Goal: Task Accomplishment & Management: Use online tool/utility

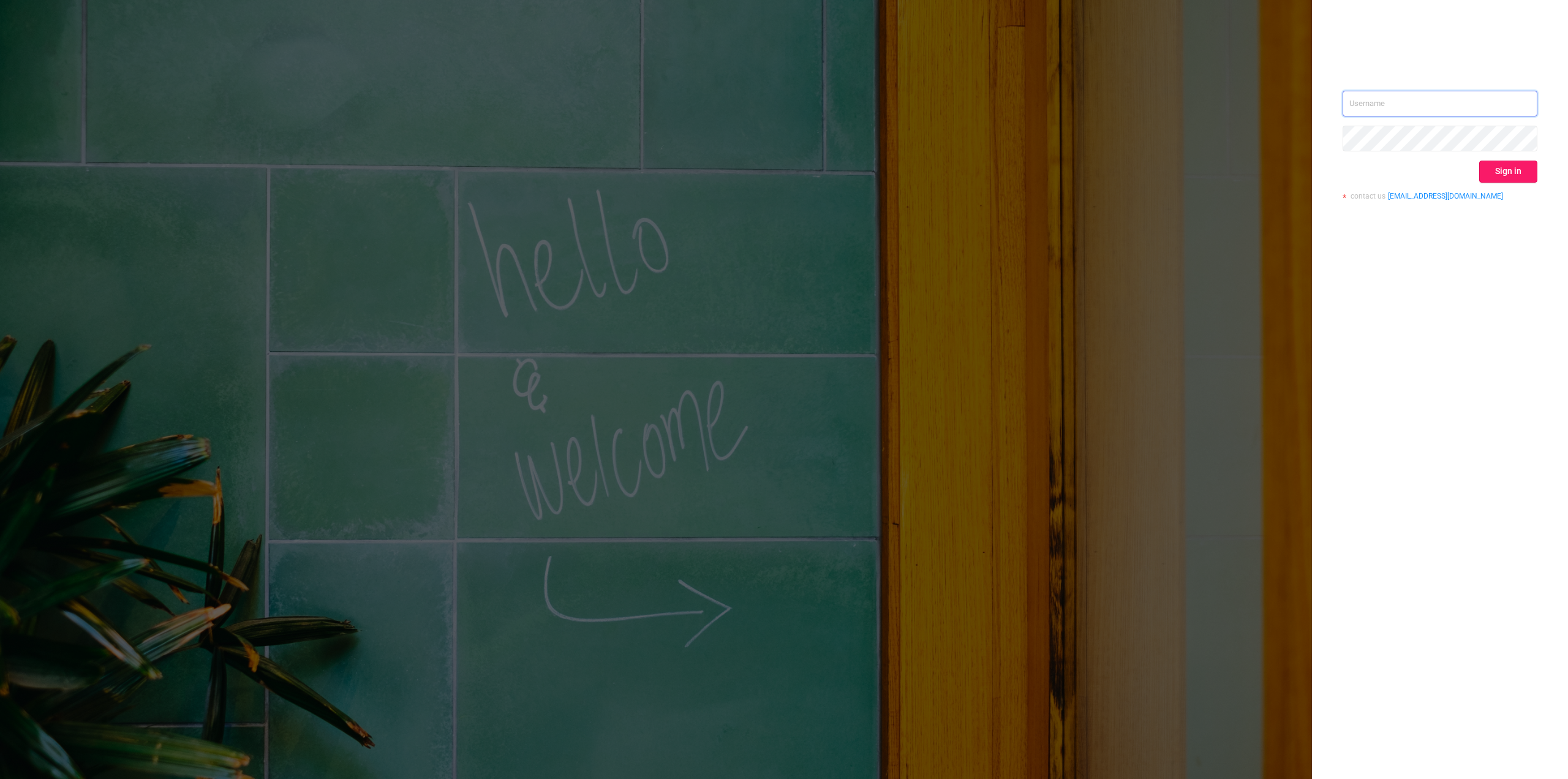
type input "[PERSON_NAME][EMAIL_ADDRESS][DOMAIN_NAME]"
click at [1511, 178] on button "Sign in" at bounding box center [1509, 171] width 58 height 22
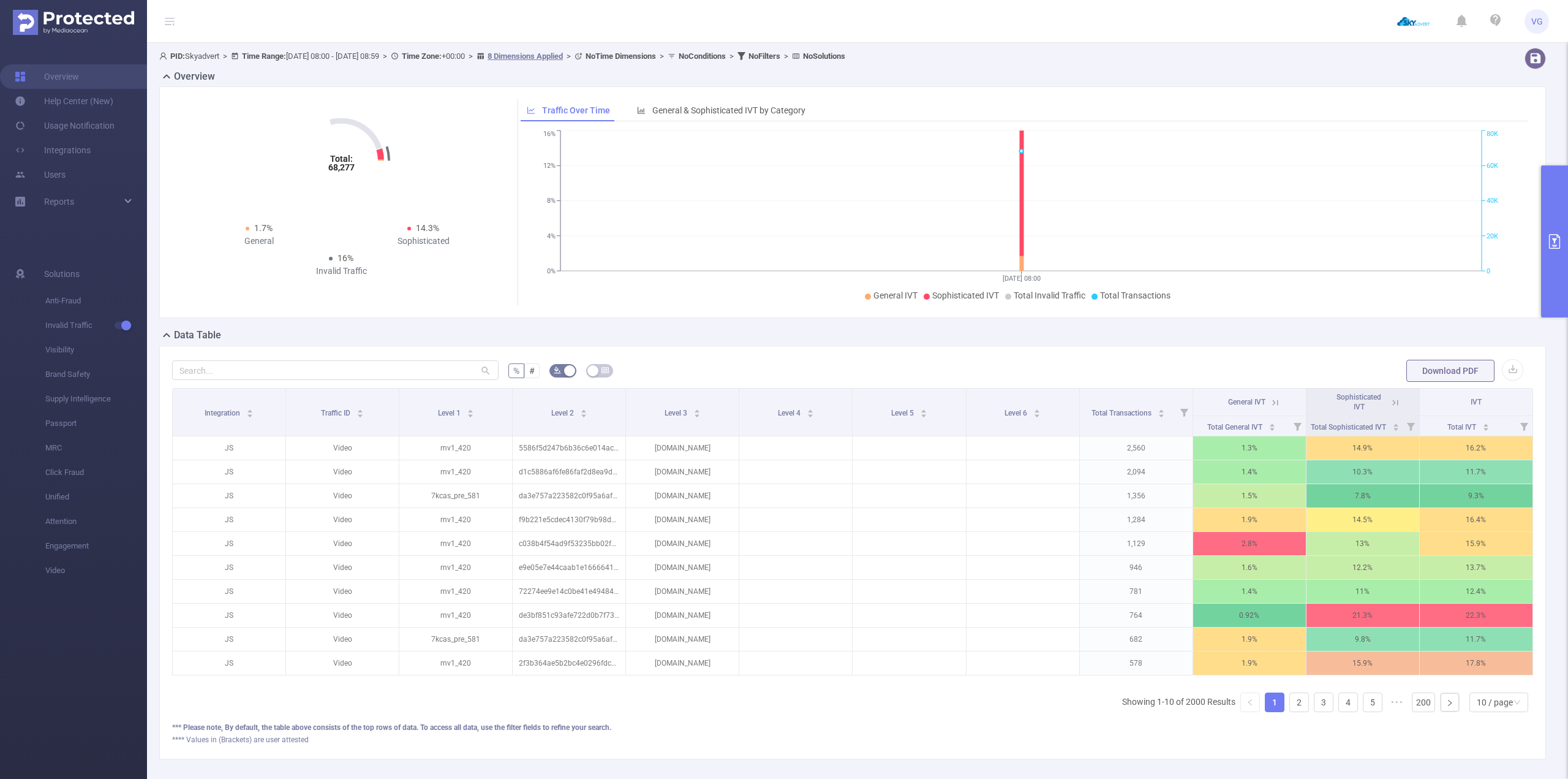
click at [1557, 226] on button "primary" at bounding box center [1554, 241] width 27 height 152
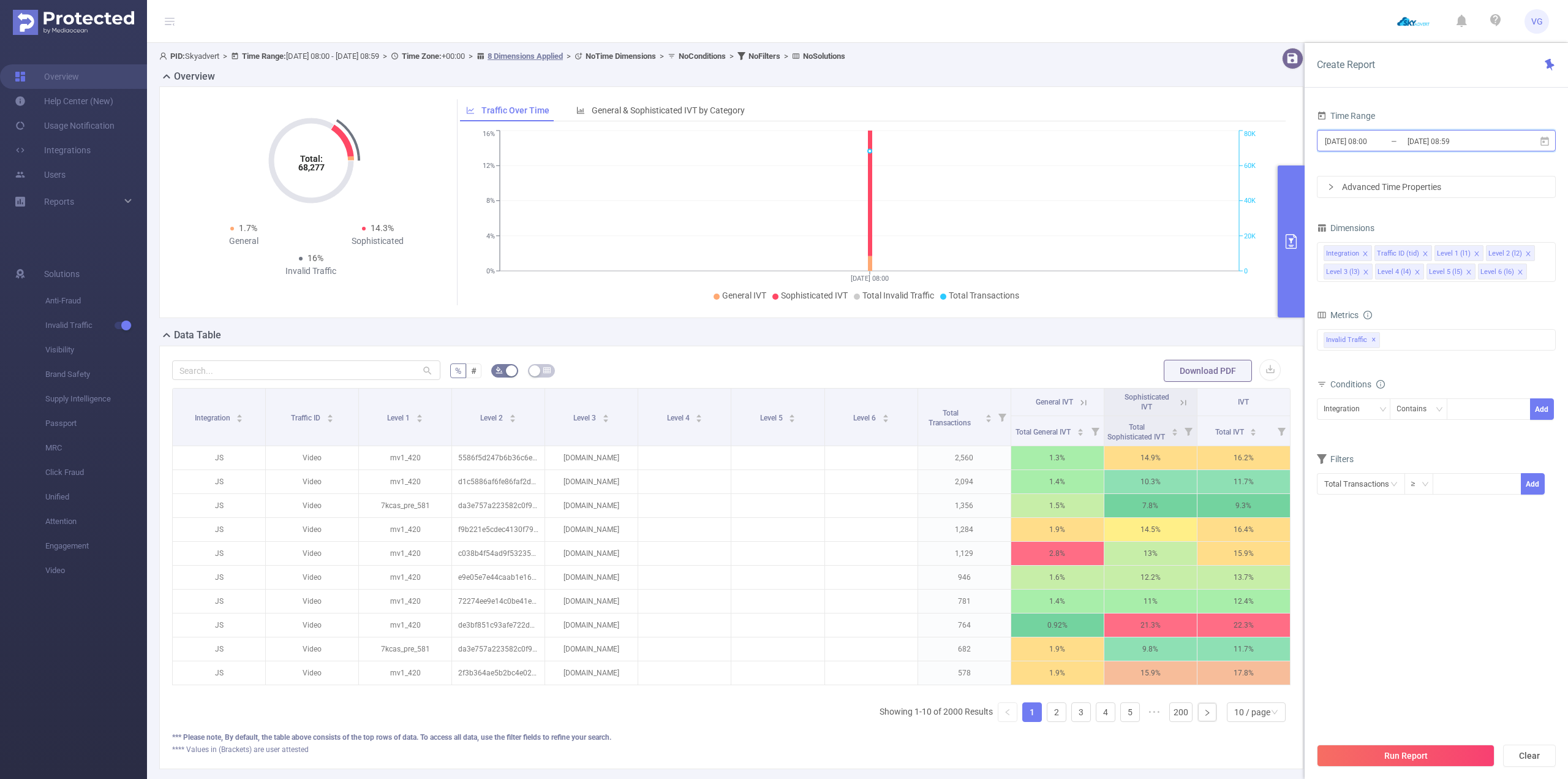
click at [1541, 140] on icon at bounding box center [1545, 142] width 11 height 11
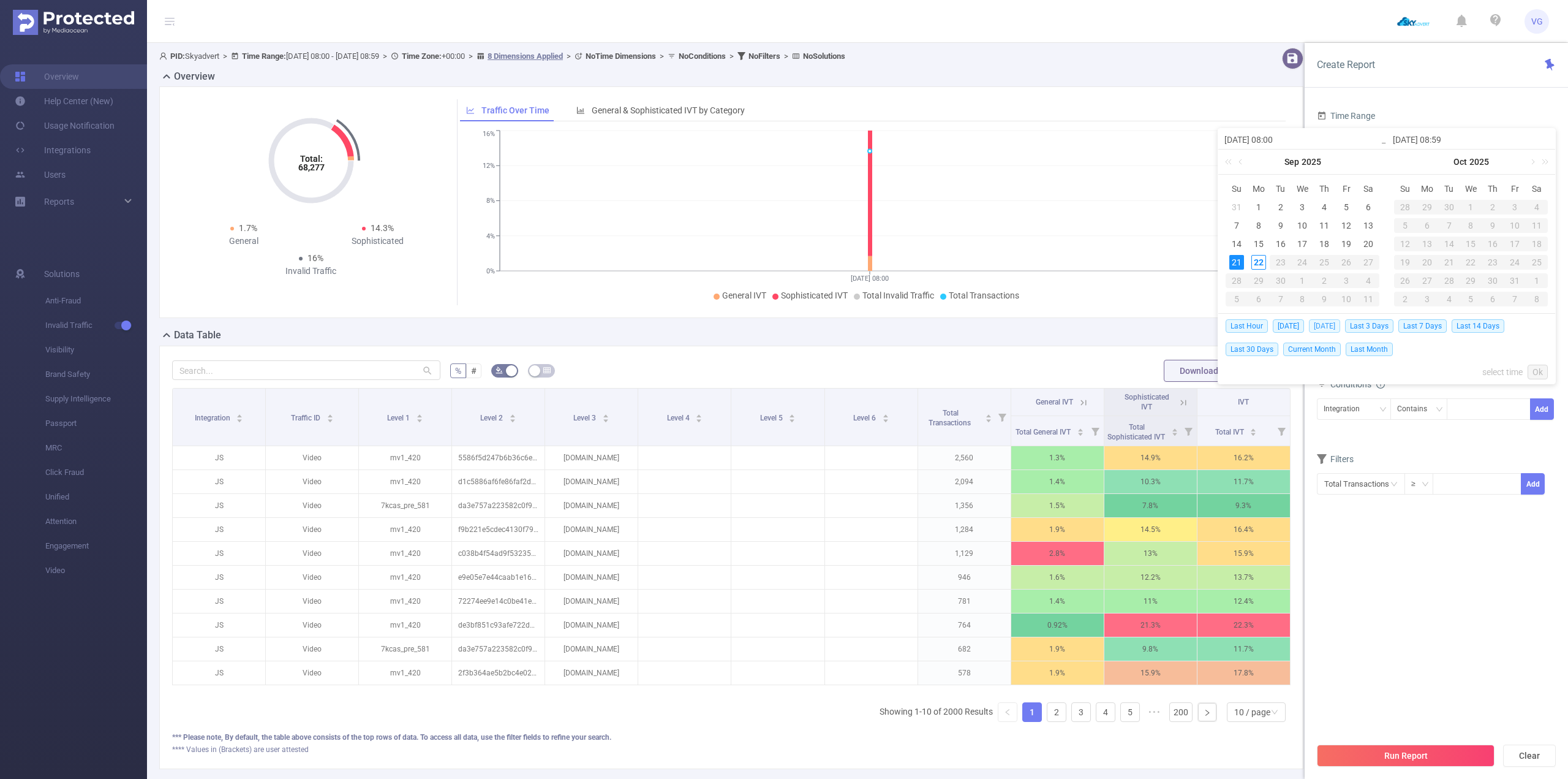
click at [1325, 326] on span "[DATE]" at bounding box center [1324, 326] width 32 height 14
type input "[DATE] 00:00"
type input "[DATE] 23:59"
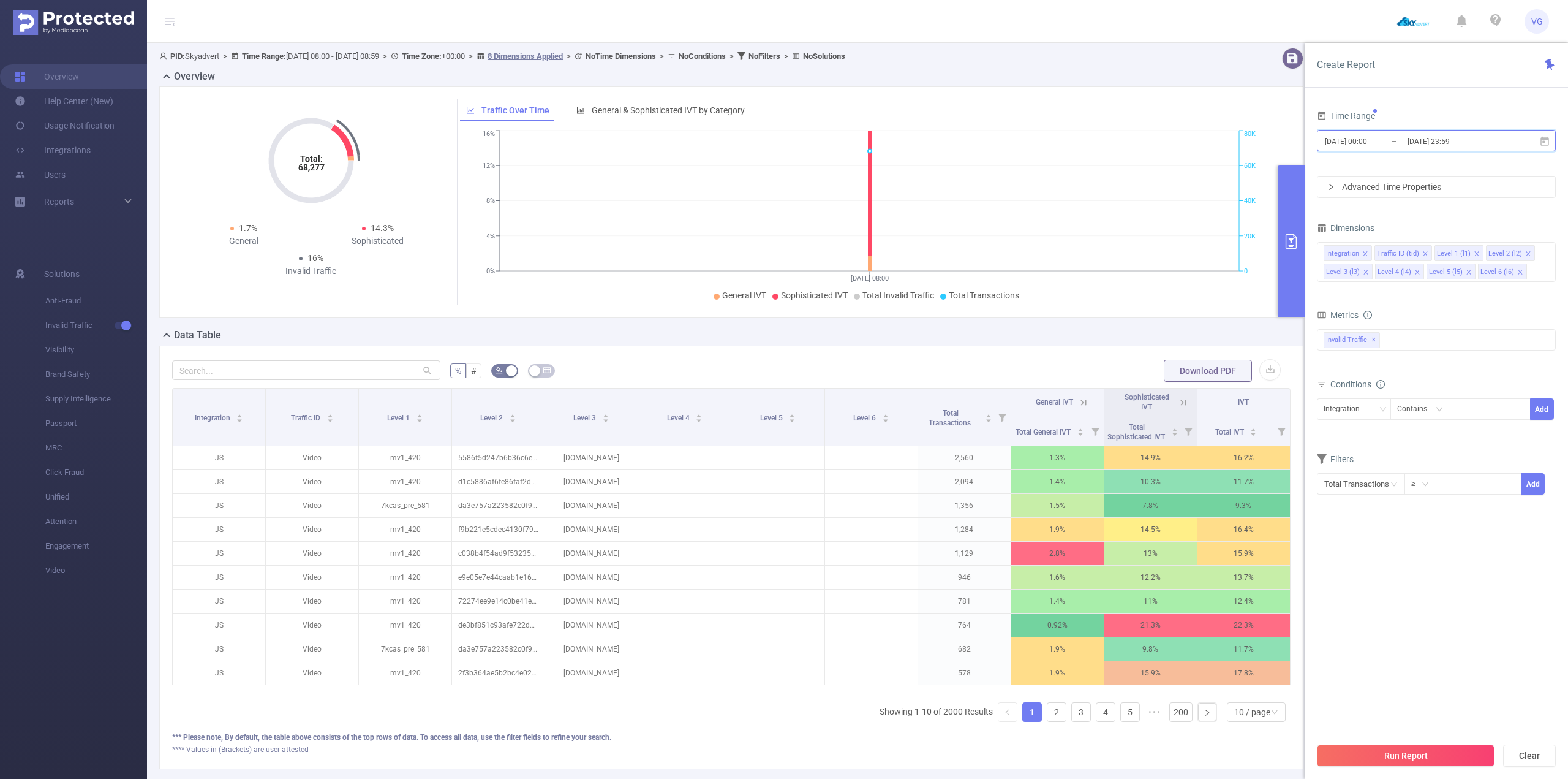
click at [1546, 140] on icon at bounding box center [1545, 142] width 11 height 11
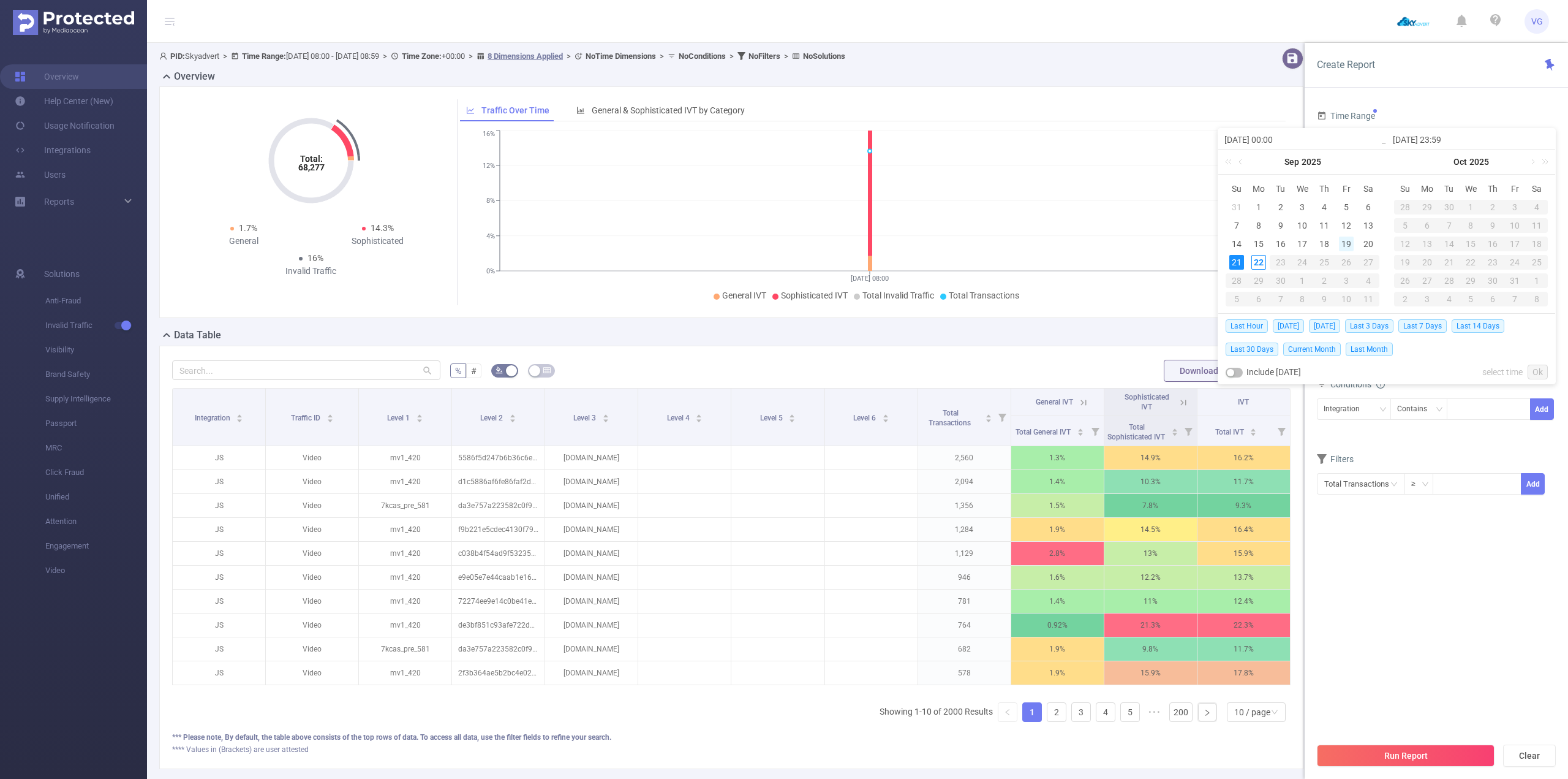
click at [1346, 243] on div "19" at bounding box center [1346, 244] width 15 height 15
type input "[DATE] 00:00"
type input "[DATE] 23:59"
type input "[DATE] 00:00"
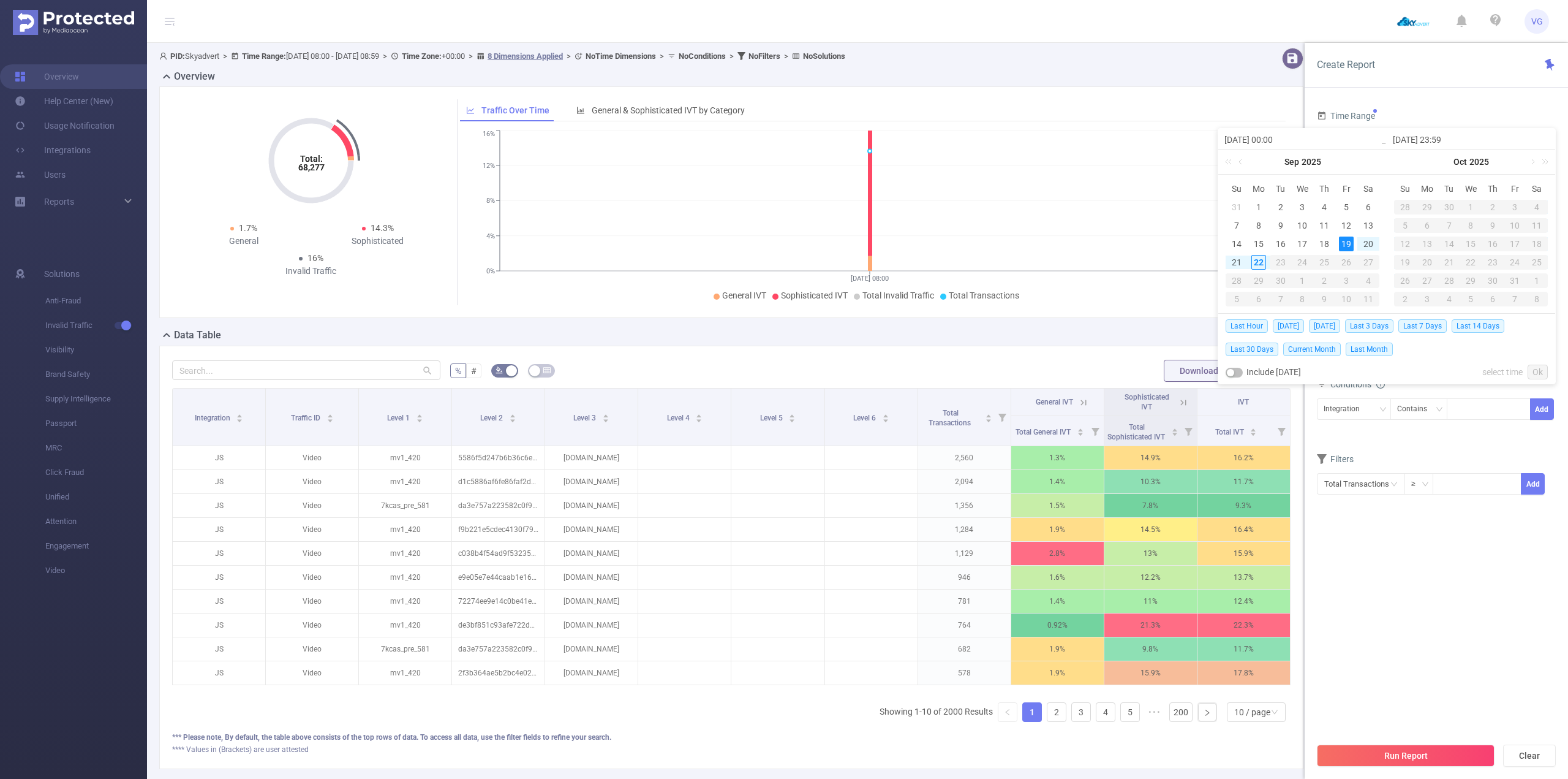
type input "[DATE] 23:59"
click at [1538, 372] on link "Ok" at bounding box center [1537, 372] width 20 height 15
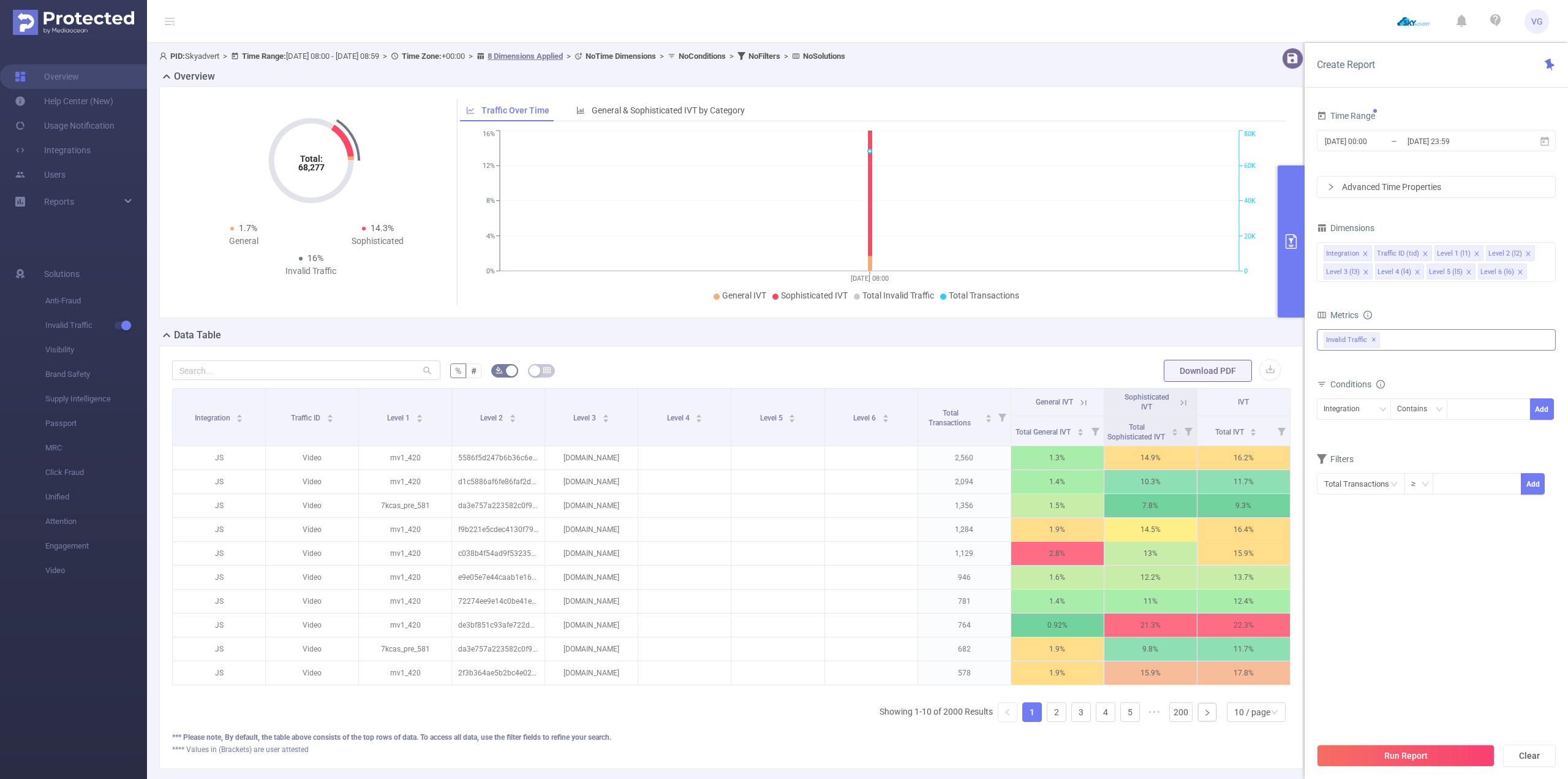
click at [1392, 338] on div "Invalid Traffic ✕" at bounding box center [1436, 339] width 239 height 21
click at [1388, 342] on strong "Anti-Fraud" at bounding box center [1369, 345] width 42 height 10
click at [1395, 293] on form "Dimensions Integration Traffic ID (tid) Level 1 (l1) Level 2 (l2) Level 3 (l3) …" at bounding box center [1436, 364] width 239 height 291
click at [1416, 270] on icon "icon: close" at bounding box center [1417, 272] width 6 height 6
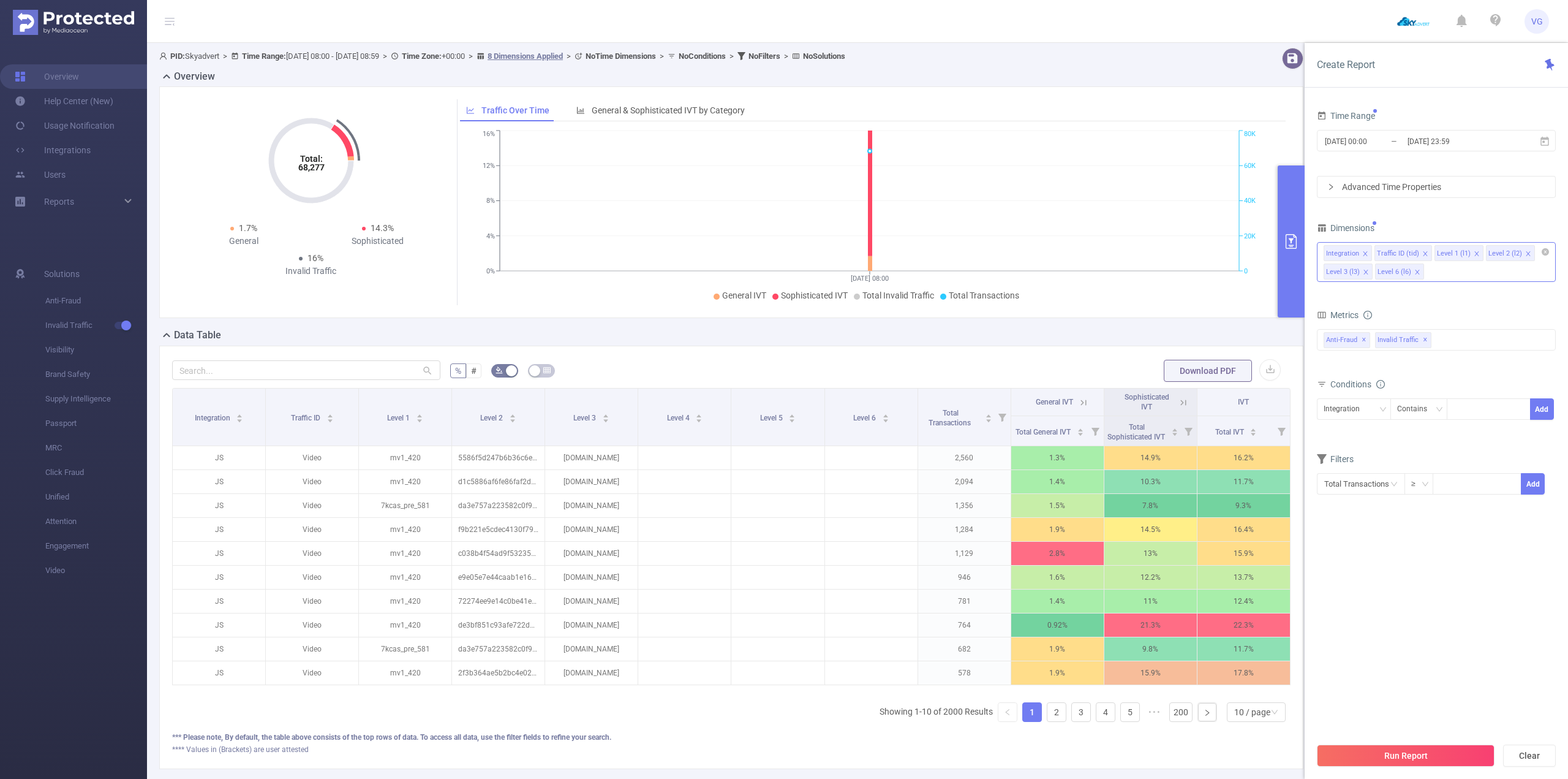
click at [1416, 270] on icon "icon: close" at bounding box center [1417, 272] width 6 height 6
click at [1475, 253] on icon "icon: close" at bounding box center [1477, 254] width 6 height 6
click at [1424, 253] on icon "icon: close" at bounding box center [1425, 253] width 4 height 4
click at [1363, 253] on icon "icon: close" at bounding box center [1366, 254] width 6 height 6
click at [1366, 251] on icon "icon: close" at bounding box center [1366, 254] width 6 height 6
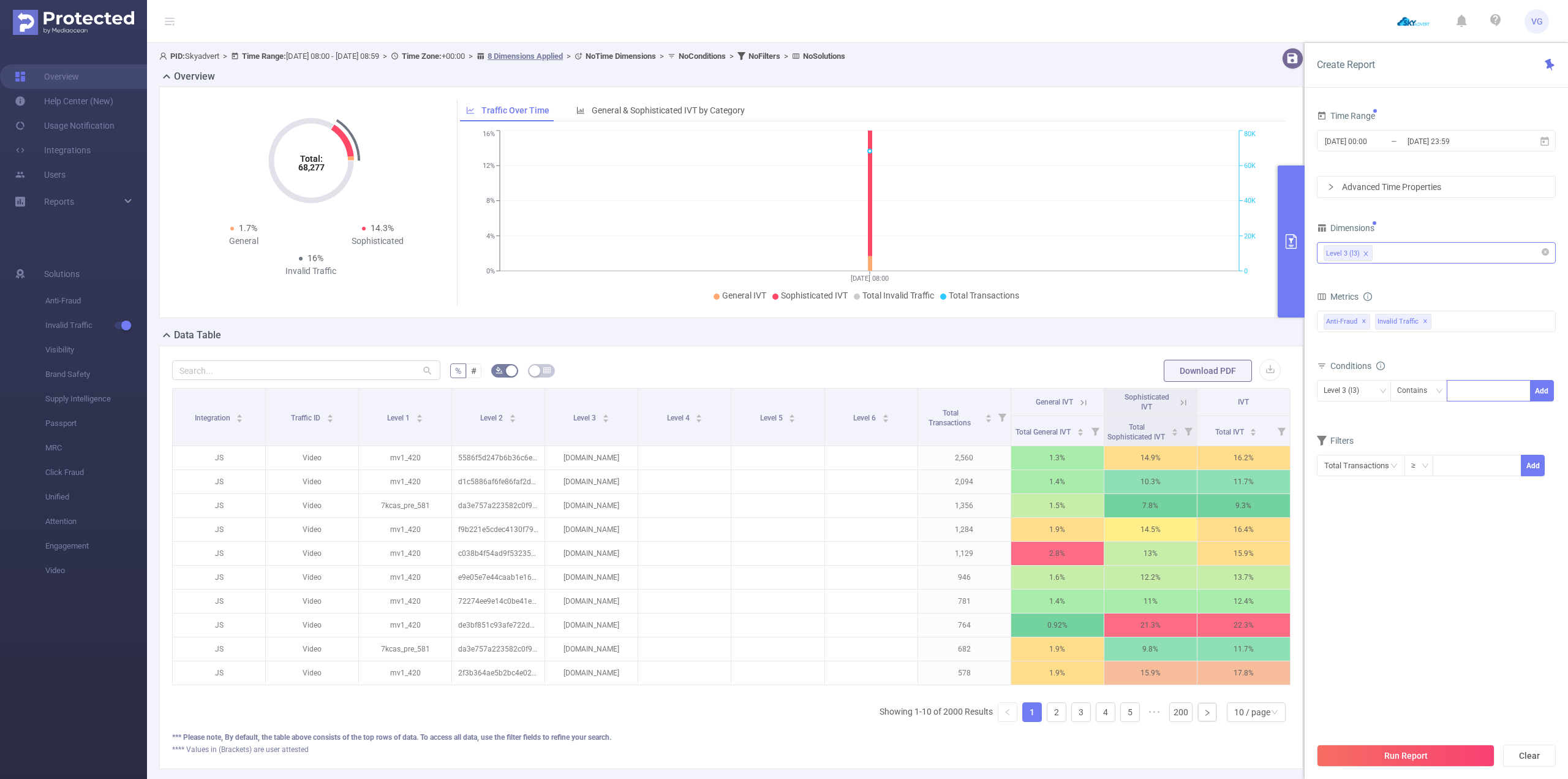
click at [1470, 394] on div at bounding box center [1489, 390] width 70 height 20
paste input "fklr44FEw3f4435tg43gtd"
type input "fklr44FEw3f4435tg43gtd"
click at [1473, 389] on div at bounding box center [1489, 390] width 70 height 20
type input "к"
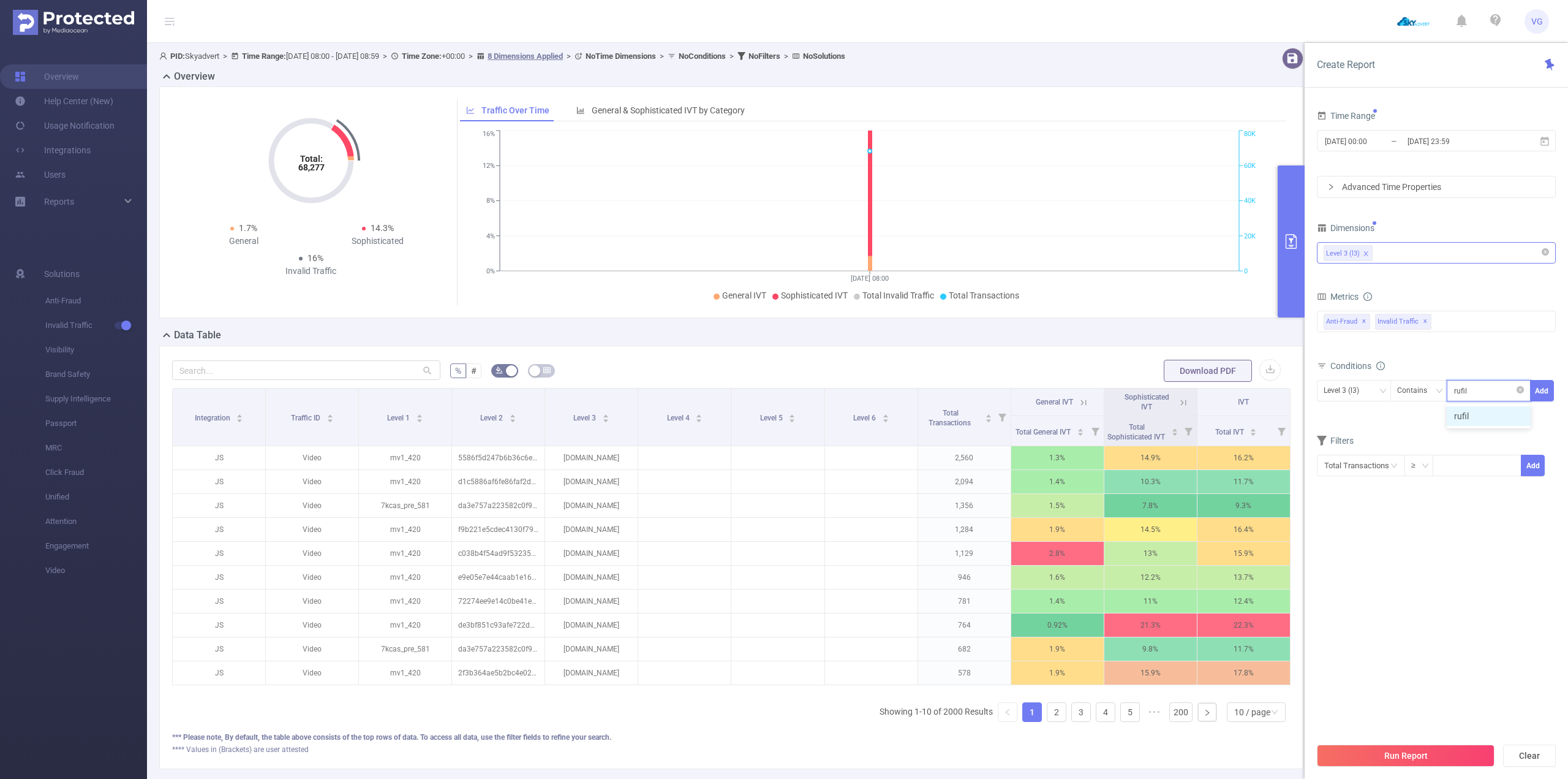
type input "rufilm"
click at [1474, 411] on li "rufilm" at bounding box center [1489, 416] width 84 height 19
click at [1548, 390] on button "Add" at bounding box center [1542, 390] width 24 height 21
click at [1442, 760] on button "Run Report" at bounding box center [1405, 756] width 177 height 22
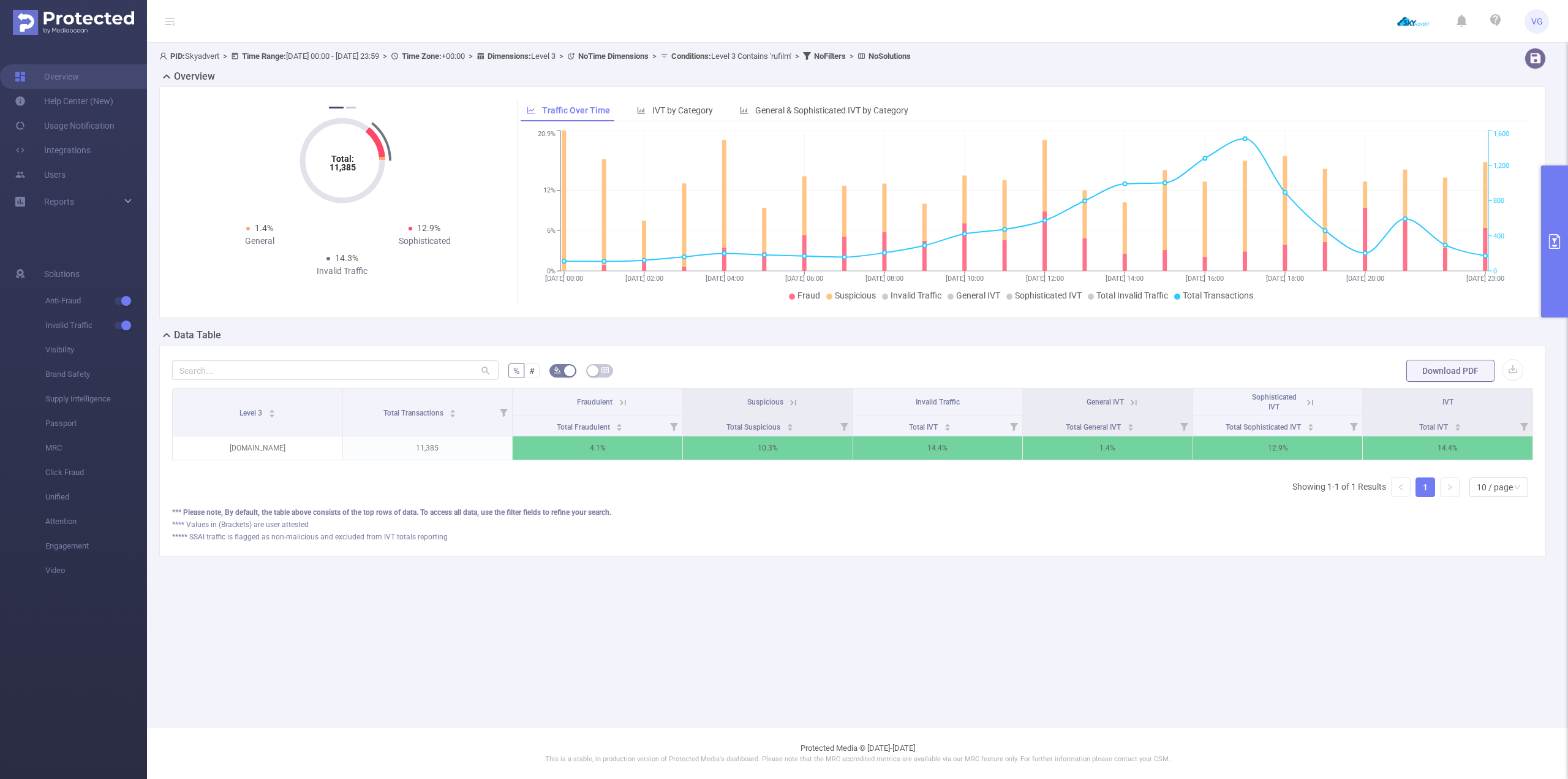
click at [625, 402] on icon at bounding box center [623, 402] width 6 height 6
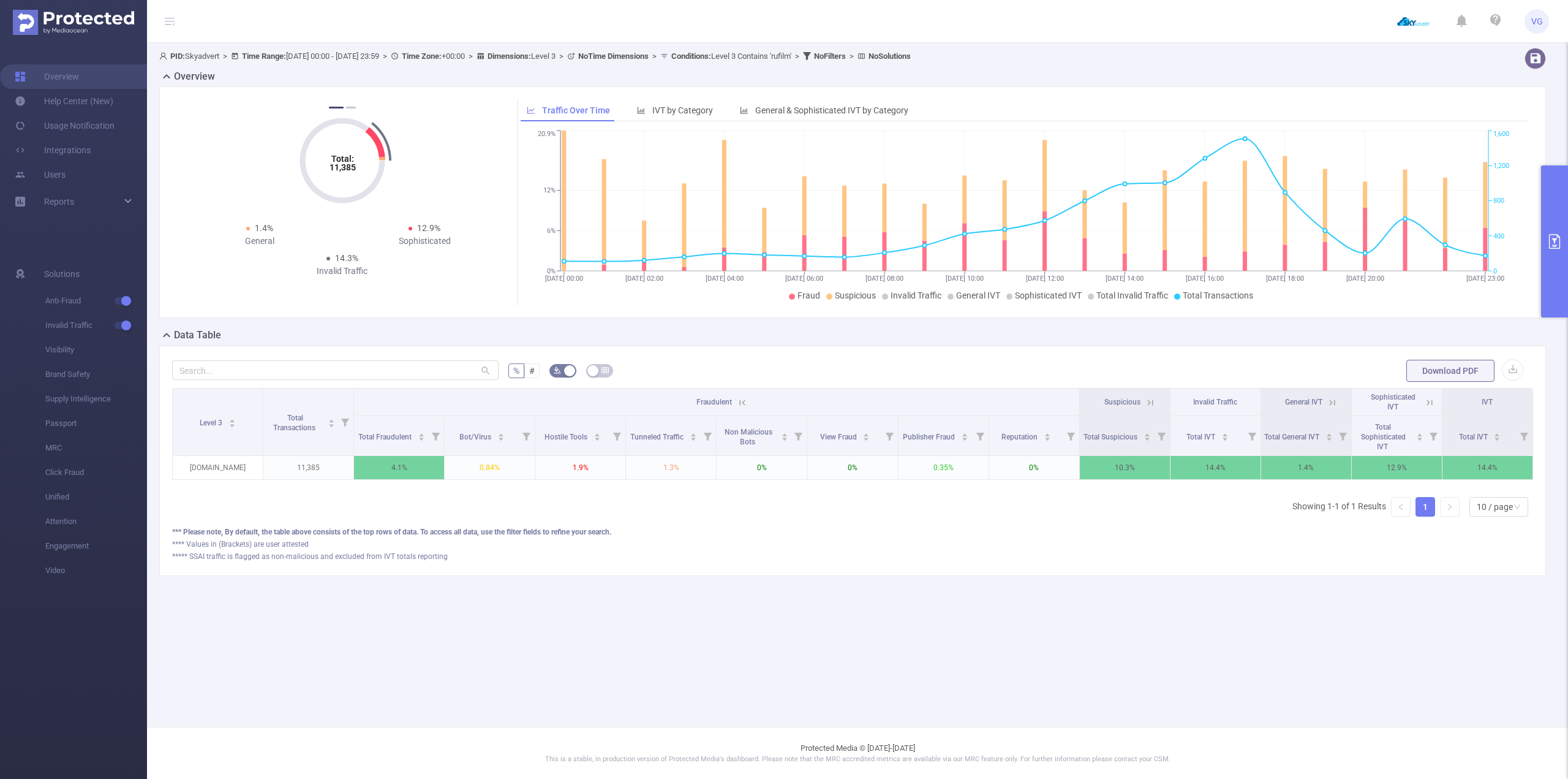
click at [741, 402] on icon at bounding box center [742, 402] width 11 height 11
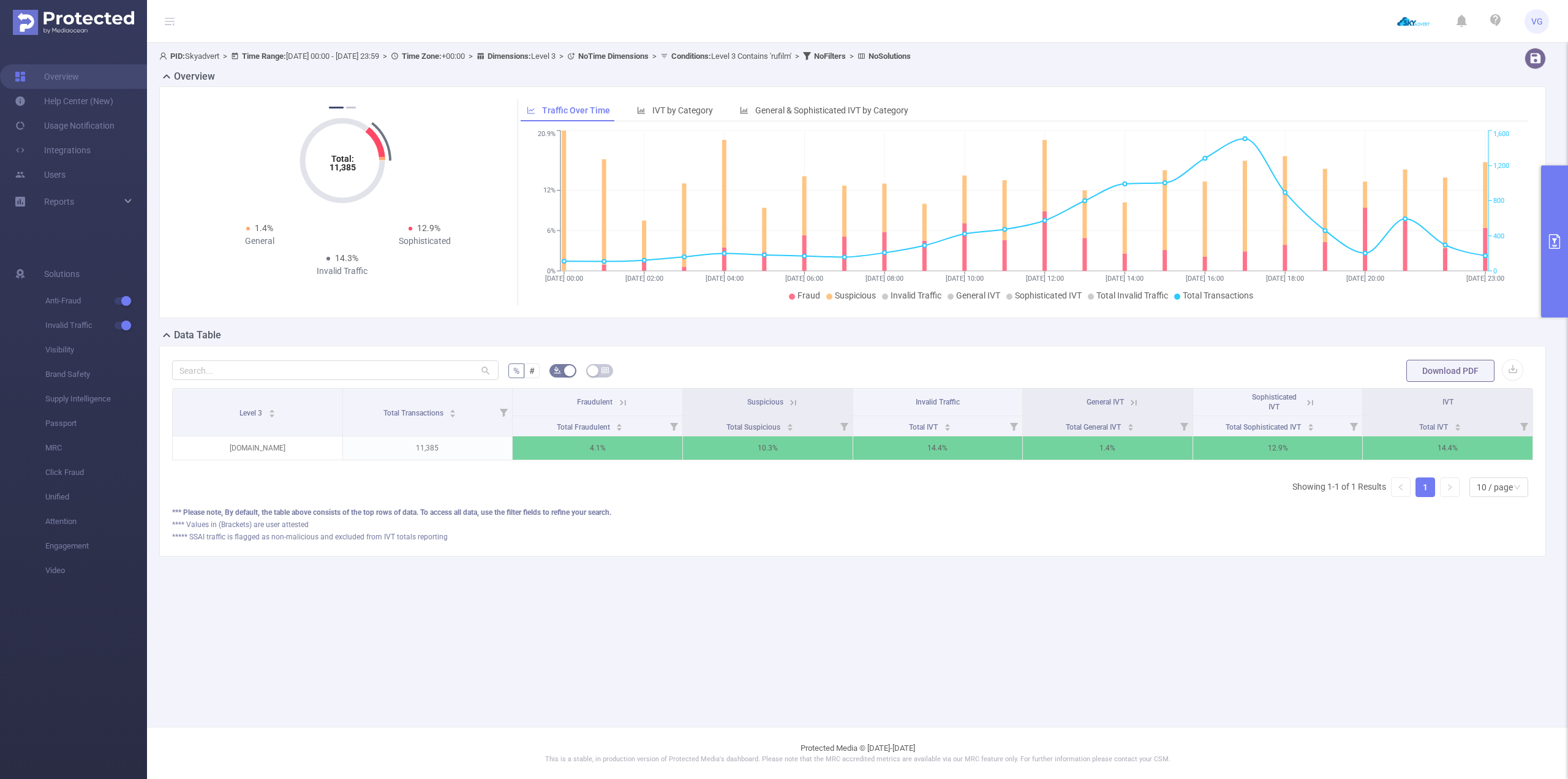
click at [793, 403] on icon at bounding box center [793, 402] width 11 height 11
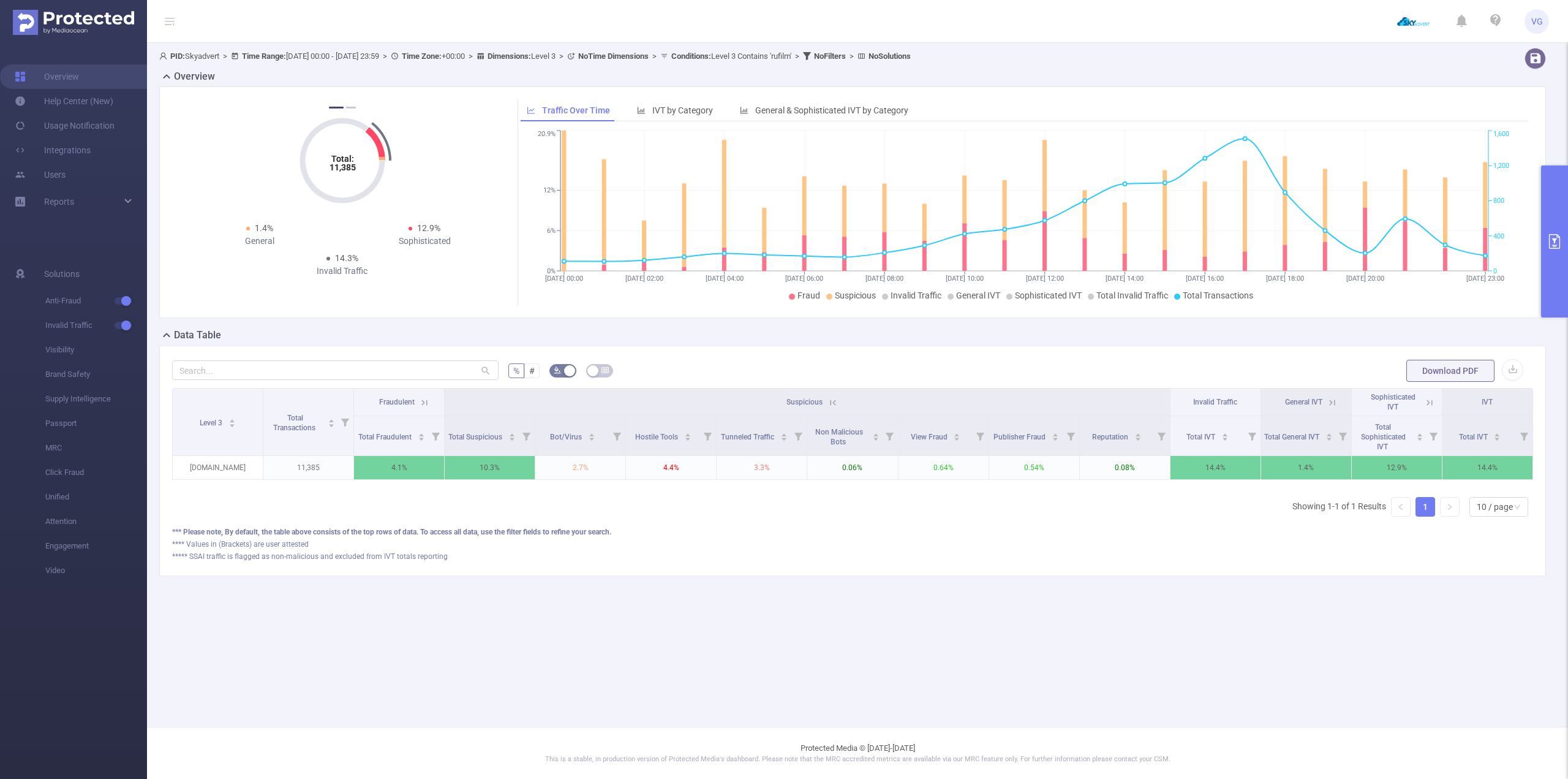
scroll to position [0, 2]
drag, startPoint x: 1164, startPoint y: 6, endPoint x: 1434, endPoint y: 74, distance: 278.4
click at [1434, 74] on div "Overview" at bounding box center [858, 78] width 1397 height 17
click at [1545, 237] on button "primary" at bounding box center [1554, 241] width 27 height 152
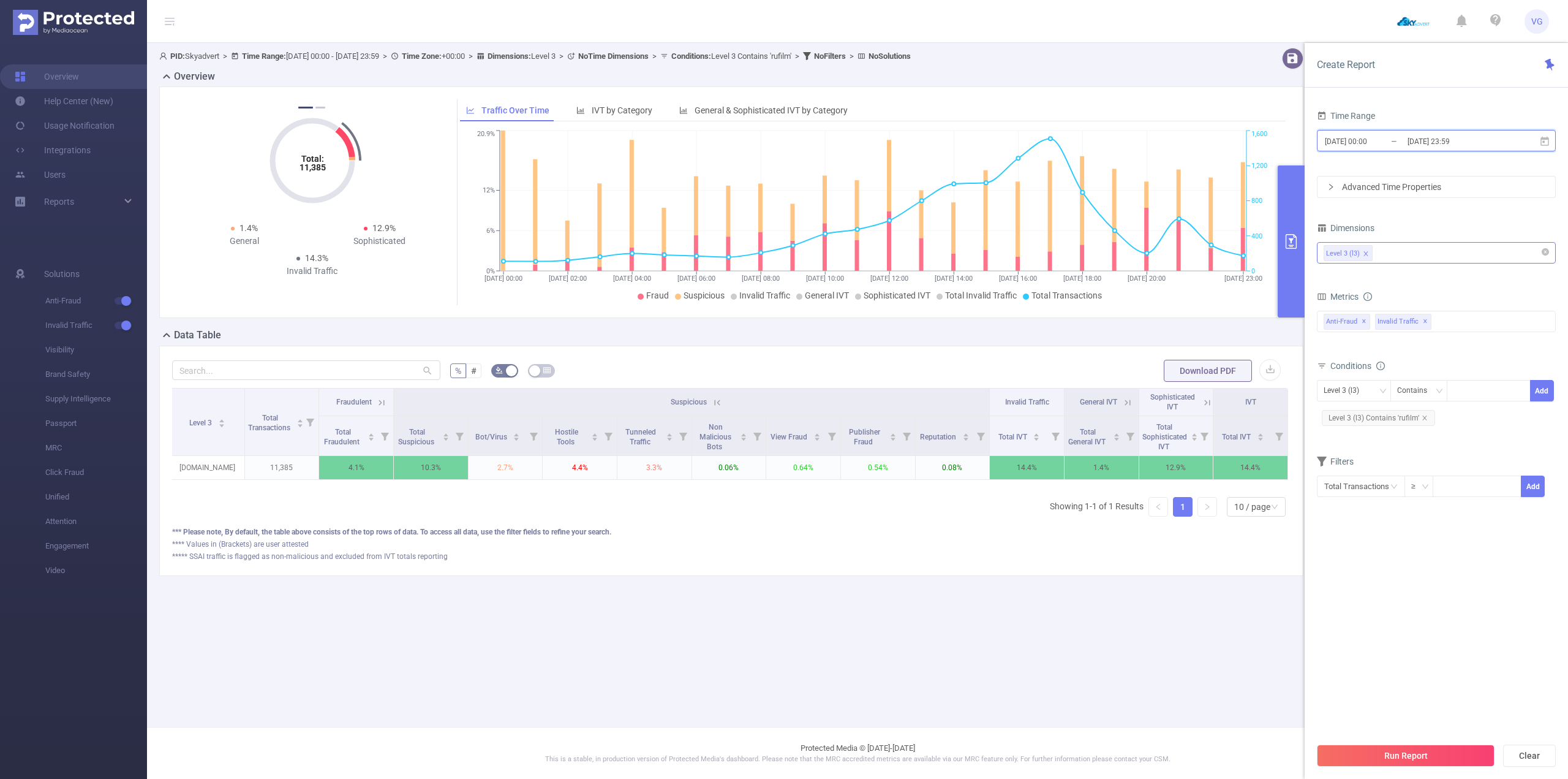
click at [1545, 142] on icon at bounding box center [1545, 140] width 9 height 9
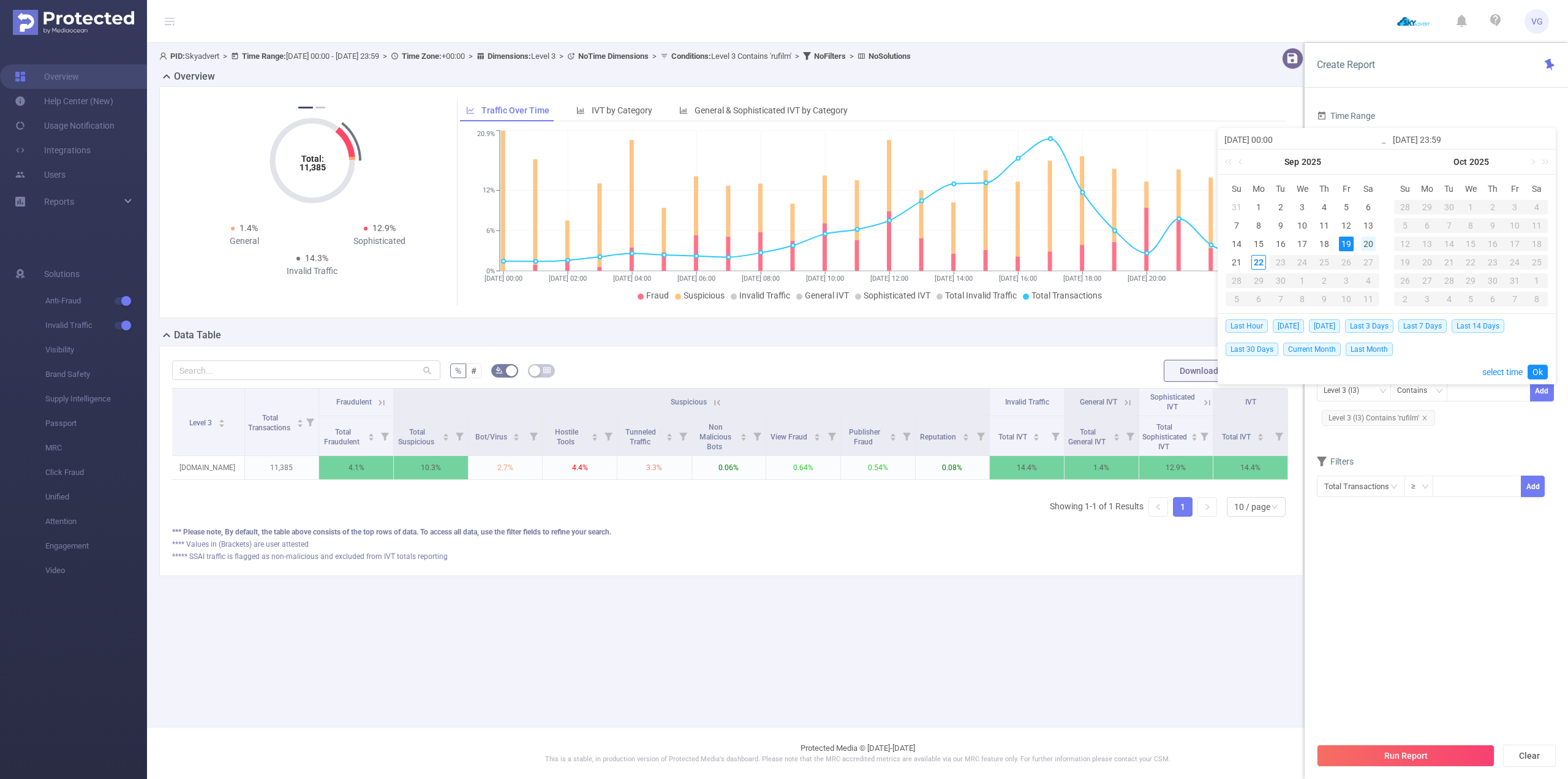
click at [1366, 245] on div "20" at bounding box center [1369, 244] width 15 height 15
click at [1366, 245] on div "20" at bounding box center [1369, 244] width 15 height 15
type input "[DATE] 00:00"
type input "[DATE] 23:59"
type input "[DATE] 00:00"
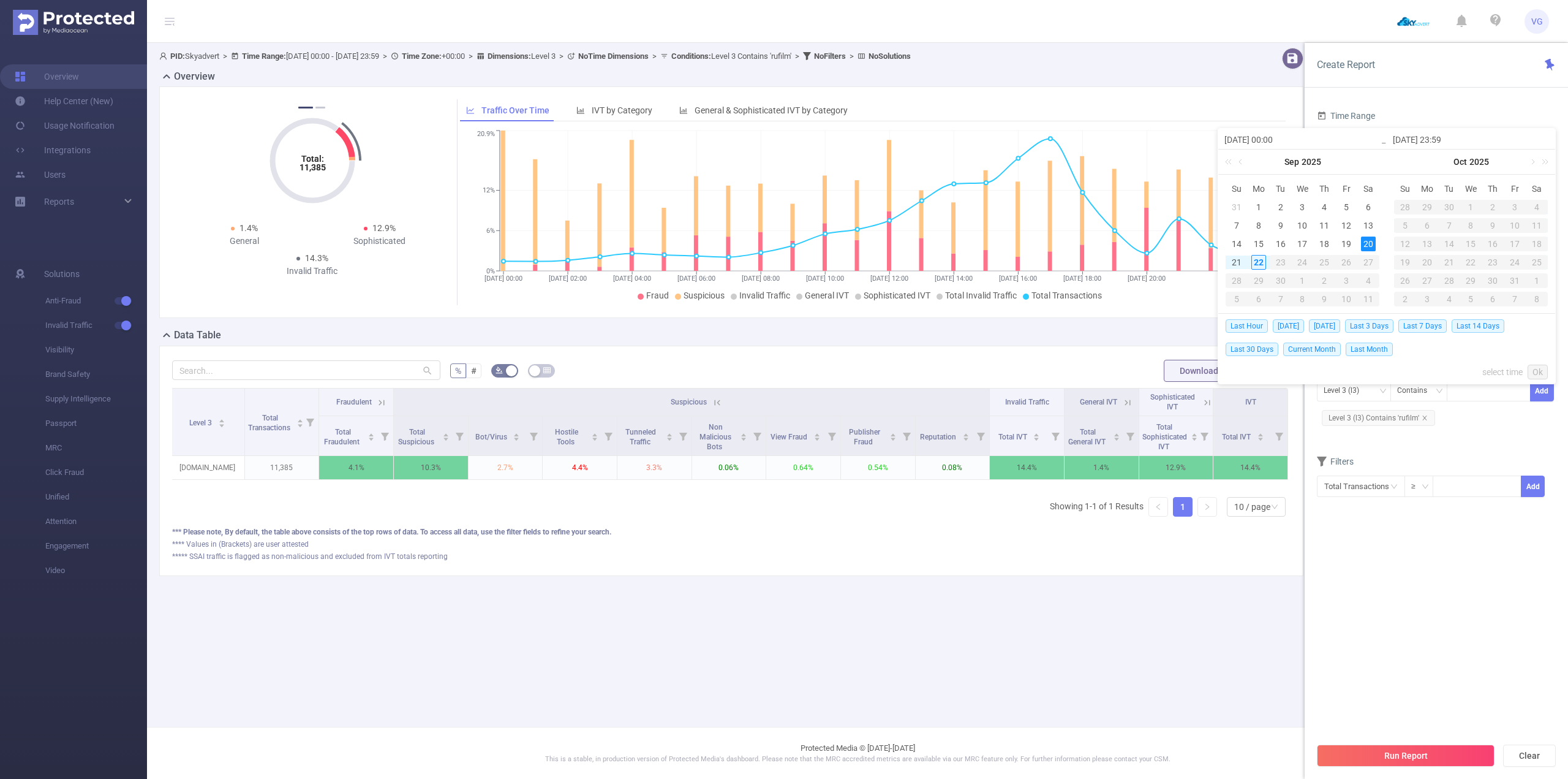
type input "[DATE] 23:59"
click at [1540, 369] on link "Ok" at bounding box center [1537, 372] width 20 height 15
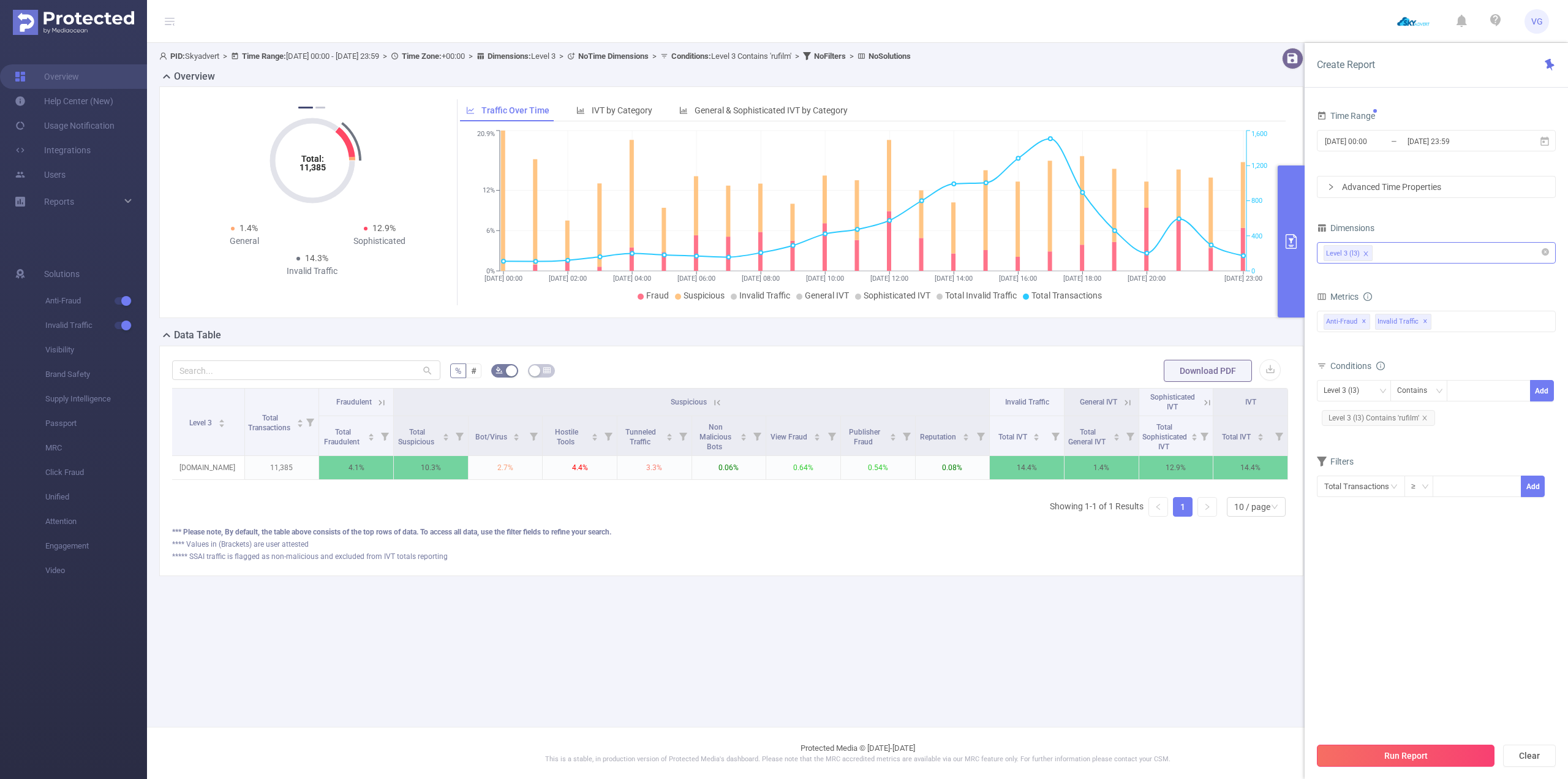
click at [1412, 747] on button "Run Report" at bounding box center [1405, 756] width 177 height 22
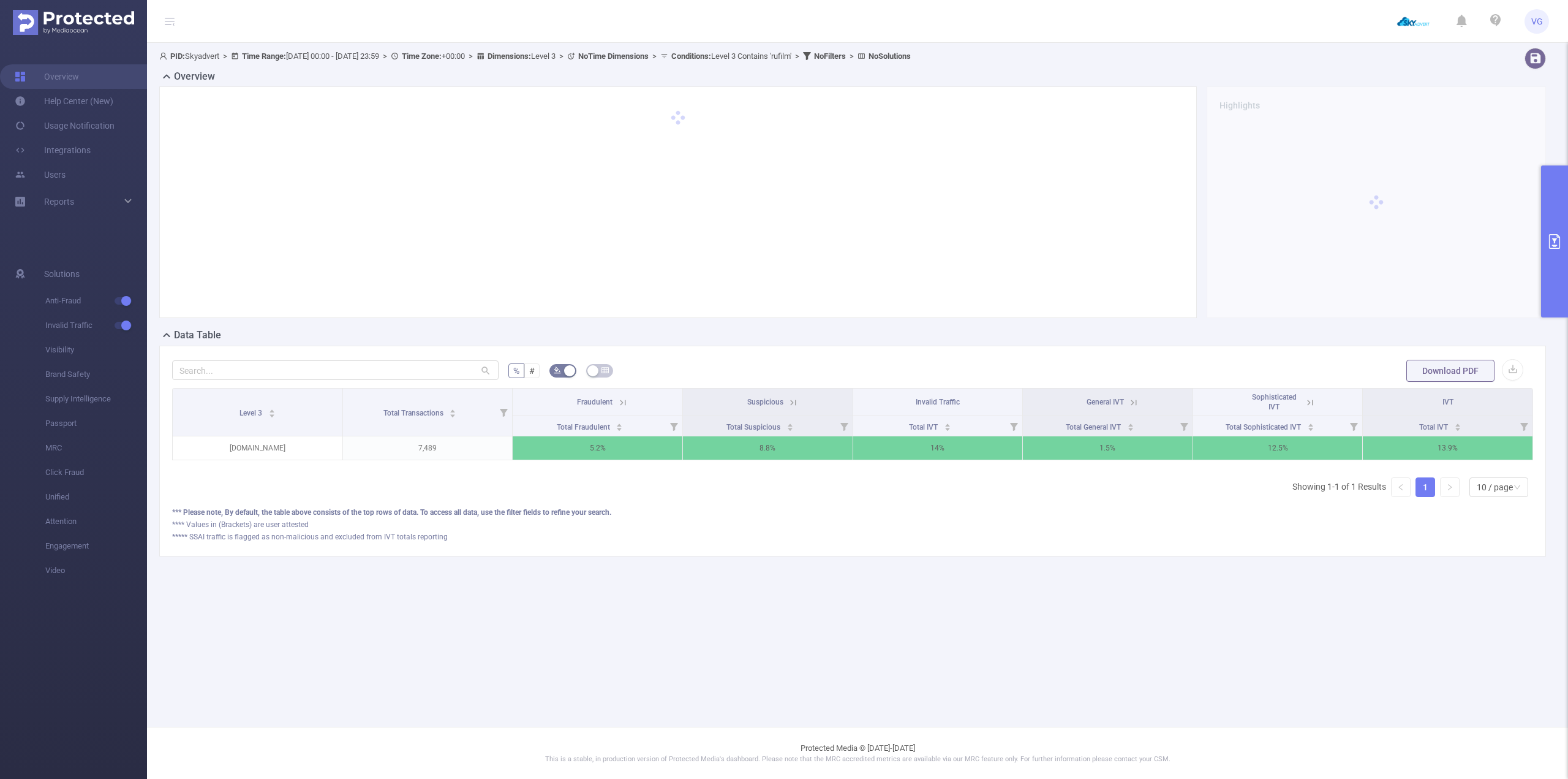
scroll to position [0, 2]
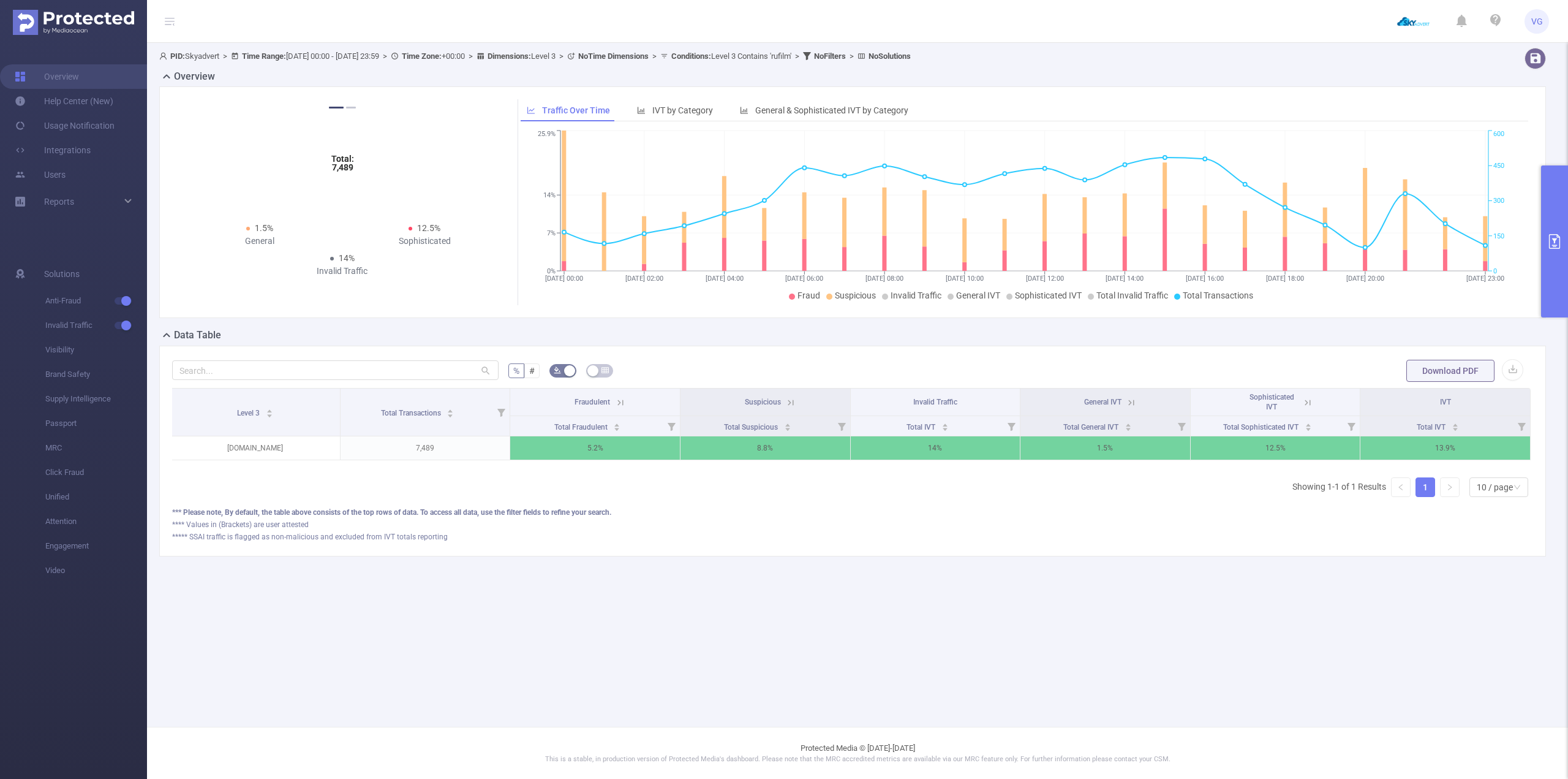
click at [793, 404] on icon at bounding box center [791, 402] width 6 height 6
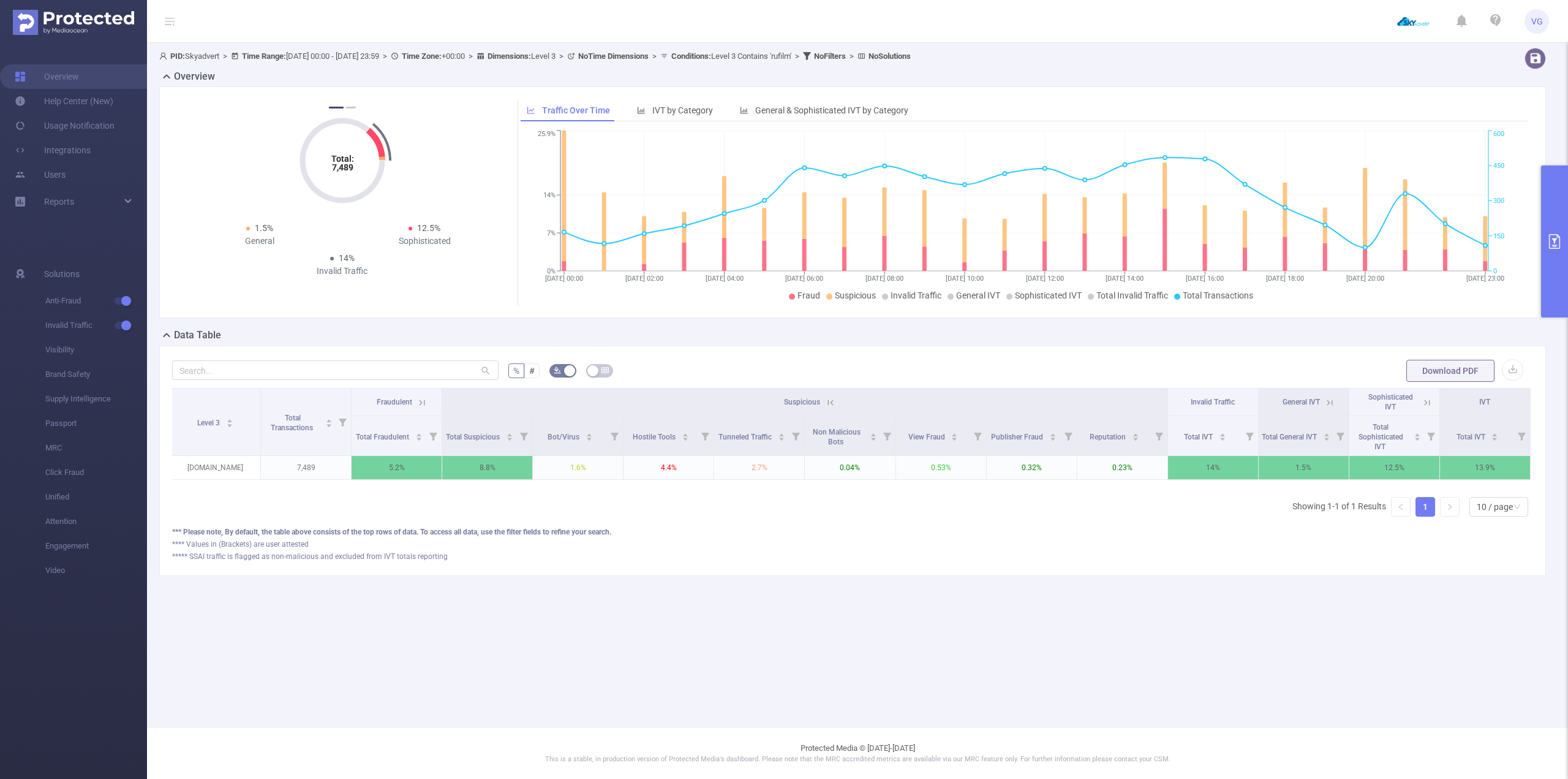
click at [826, 397] on icon at bounding box center [831, 402] width 11 height 11
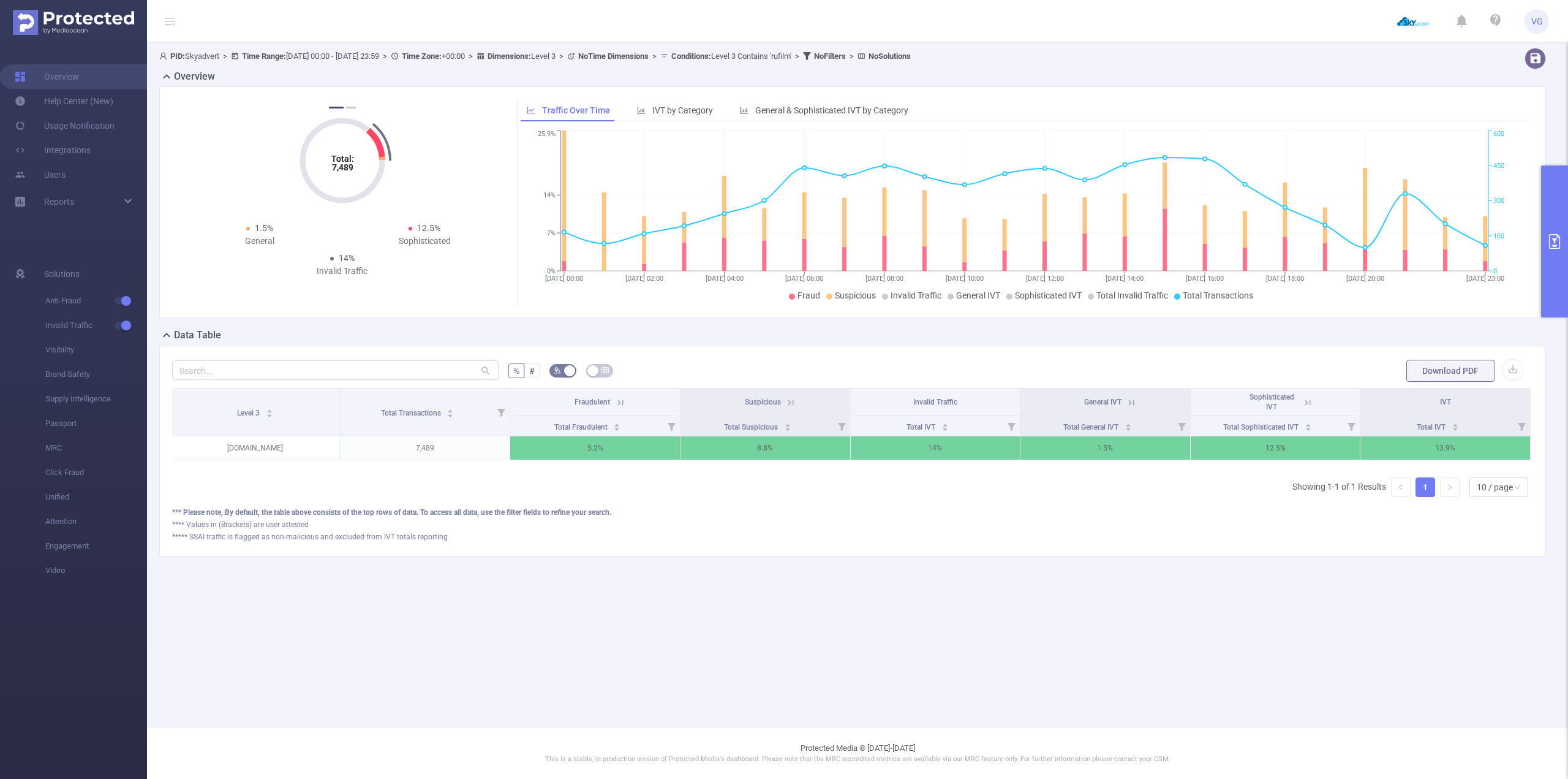
click at [1305, 397] on icon at bounding box center [1308, 402] width 11 height 11
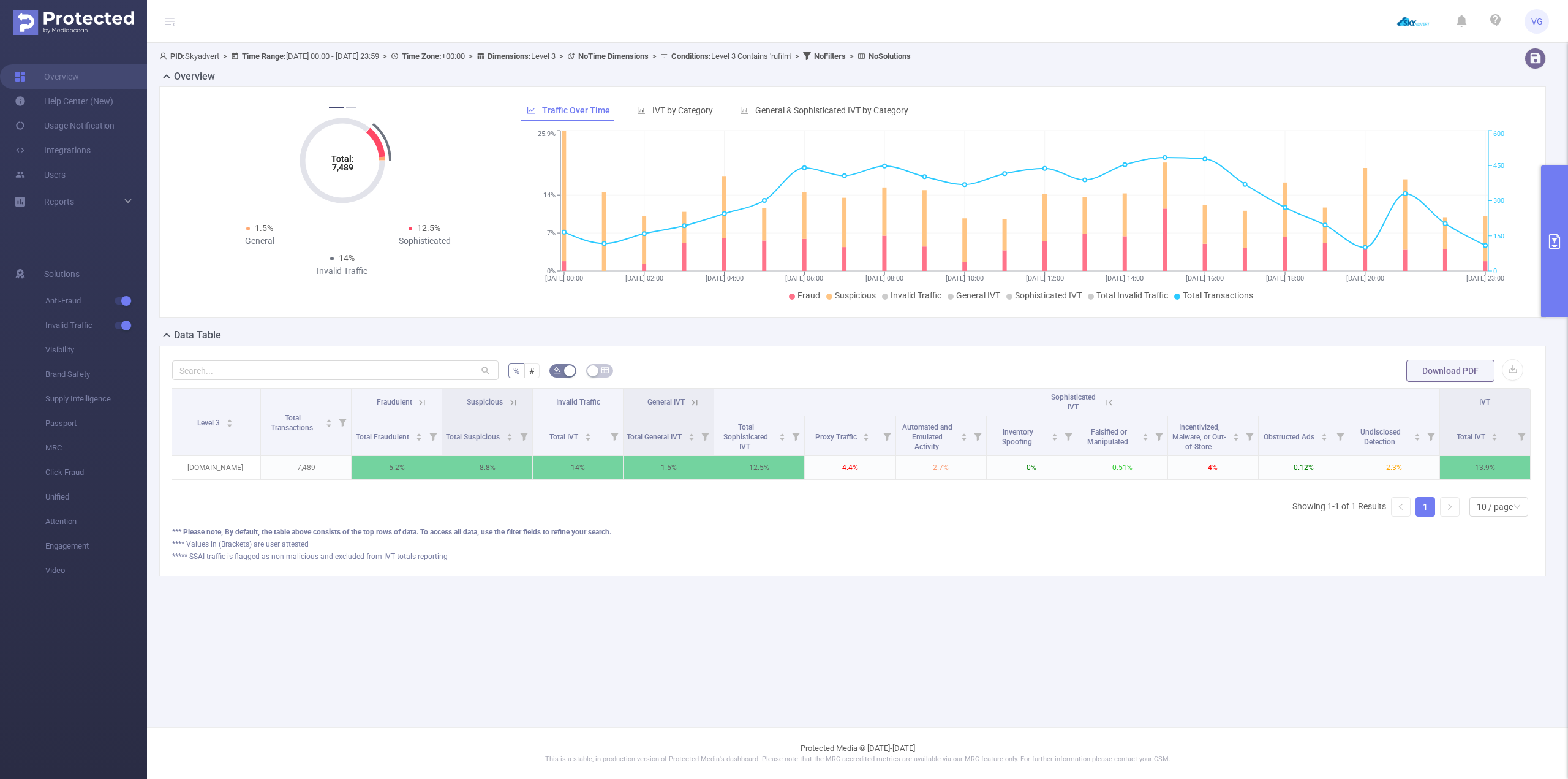
click at [1549, 244] on icon "primary" at bounding box center [1555, 241] width 15 height 15
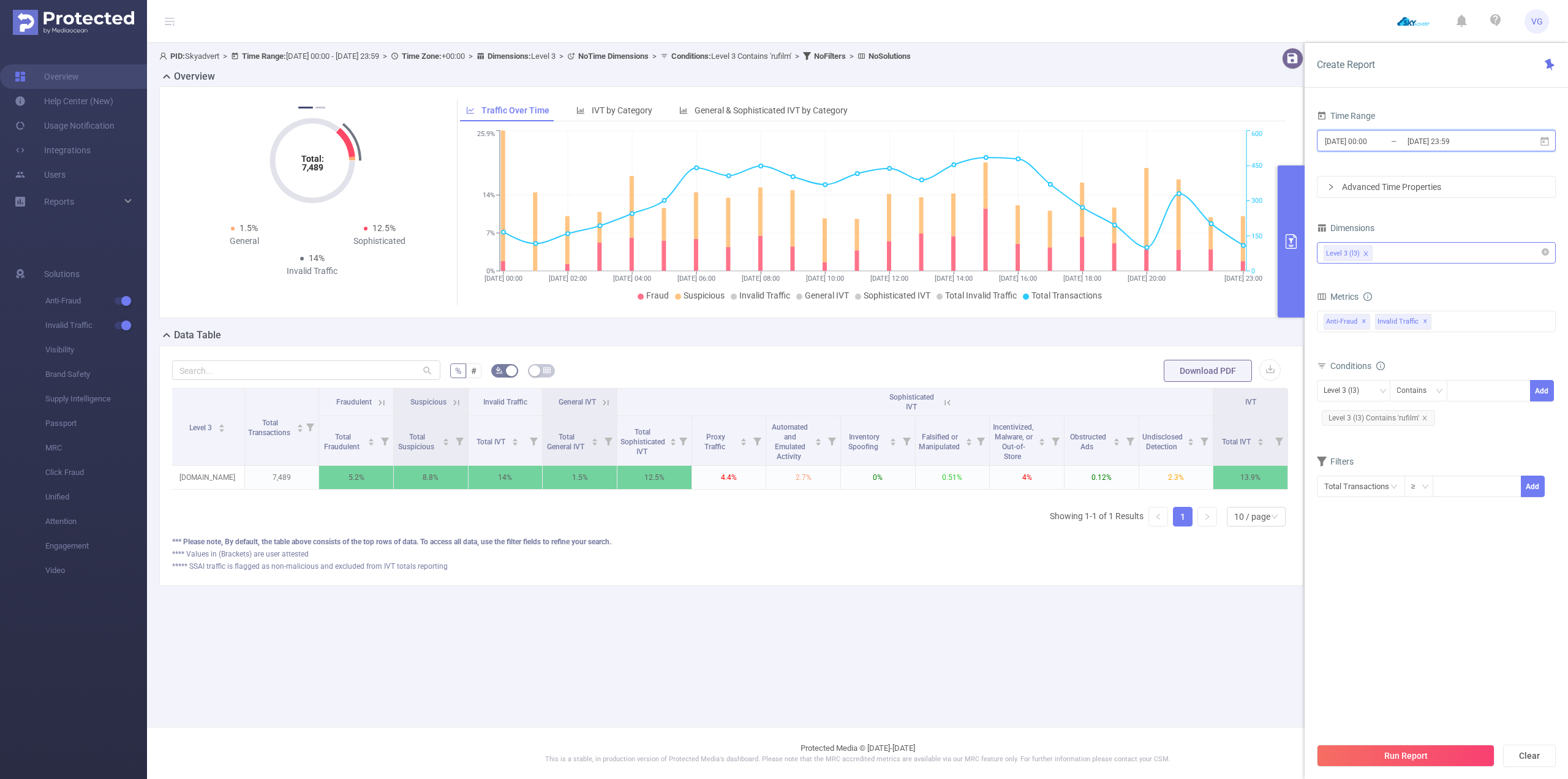
click at [1548, 143] on icon at bounding box center [1545, 142] width 11 height 11
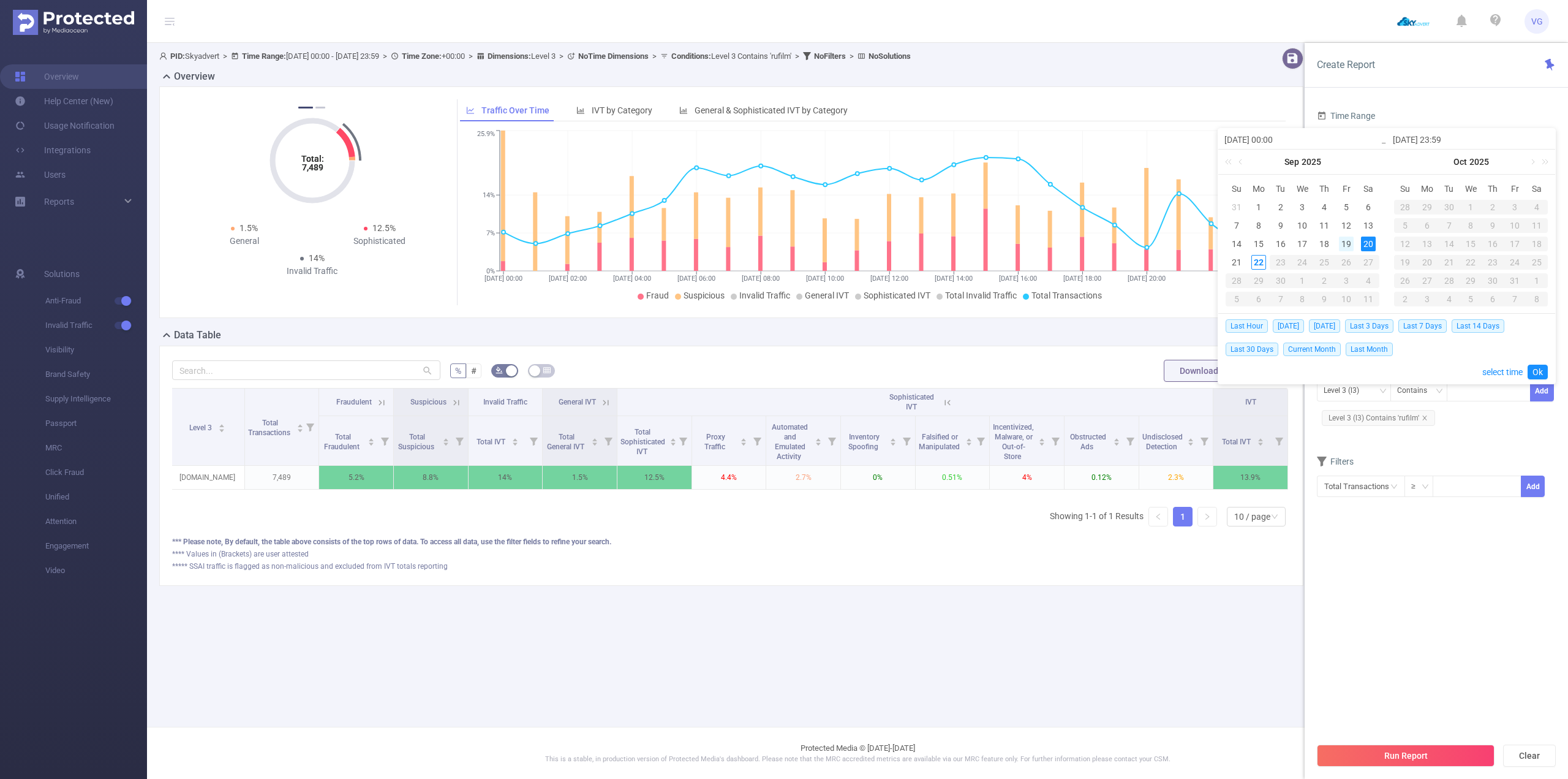
click at [1348, 241] on div "19" at bounding box center [1346, 244] width 15 height 15
type input "[DATE] 00:00"
type input "[DATE] 23:59"
type input "[DATE] 00:00"
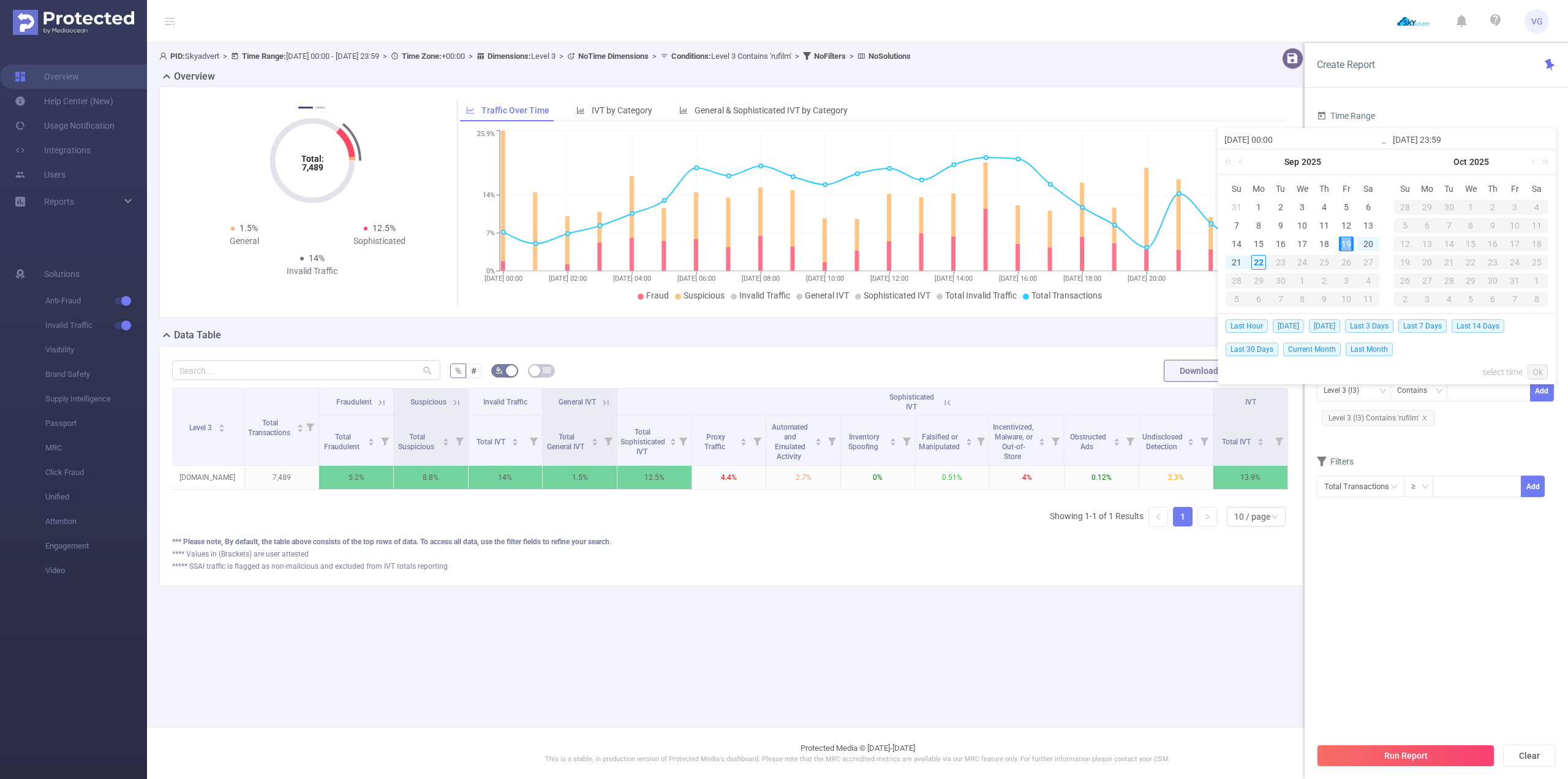
type input "[DATE] 23:59"
drag, startPoint x: 1537, startPoint y: 372, endPoint x: 1538, endPoint y: 445, distance: 73.0
click at [1538, 372] on link "Ok" at bounding box center [1537, 372] width 20 height 15
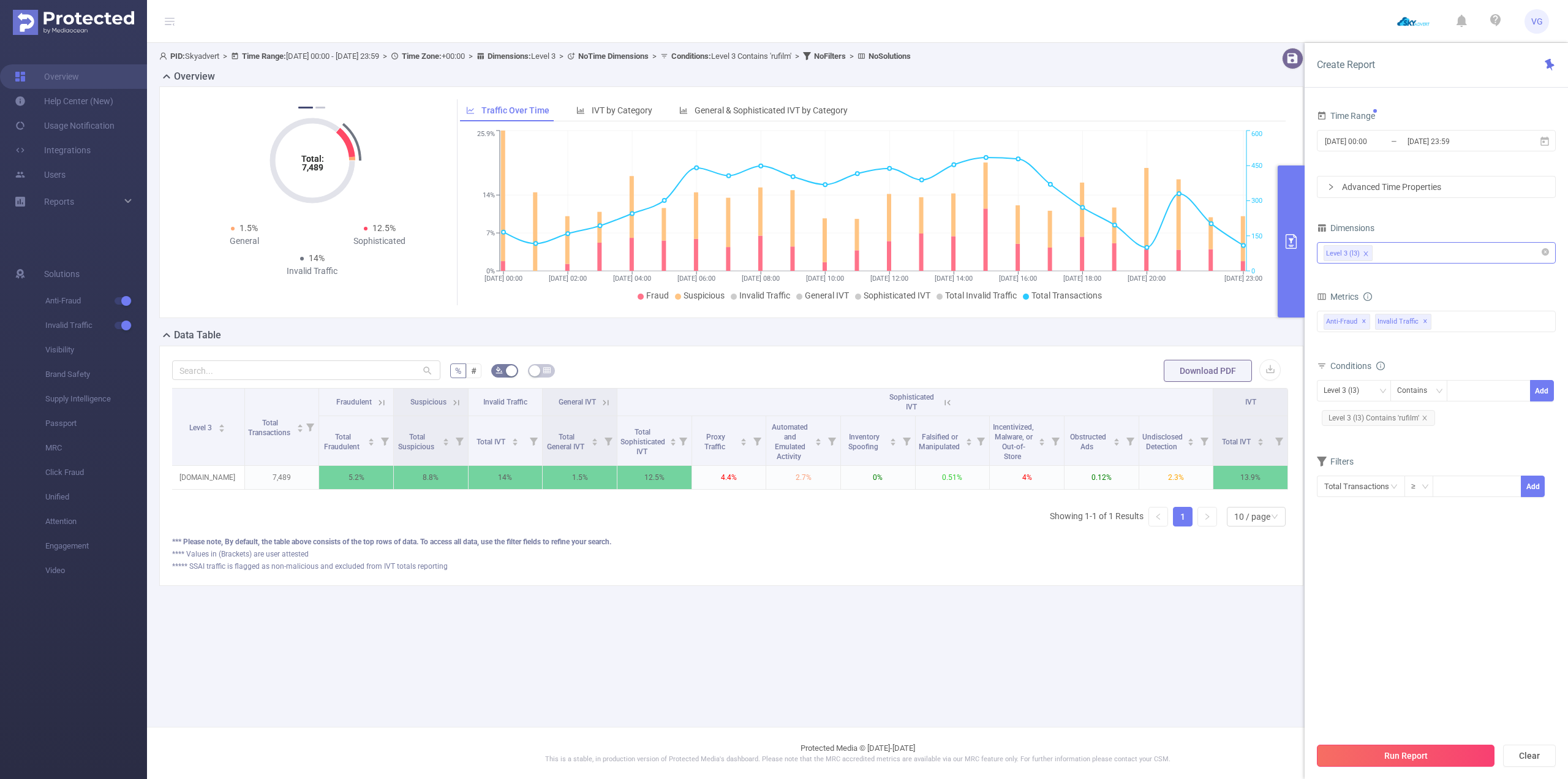
click at [1413, 756] on button "Run Report" at bounding box center [1405, 756] width 177 height 22
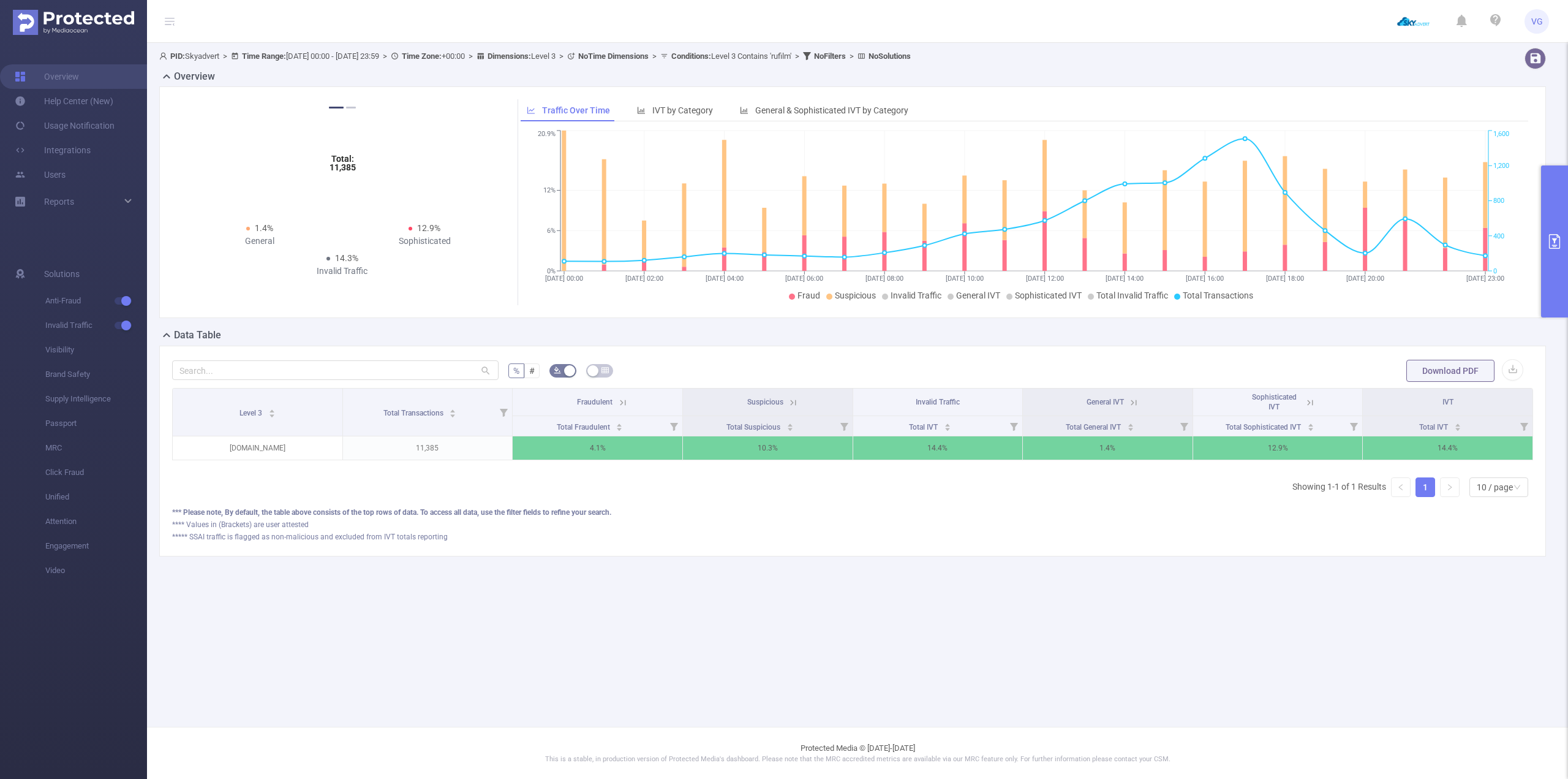
click at [1312, 402] on icon at bounding box center [1311, 402] width 11 height 11
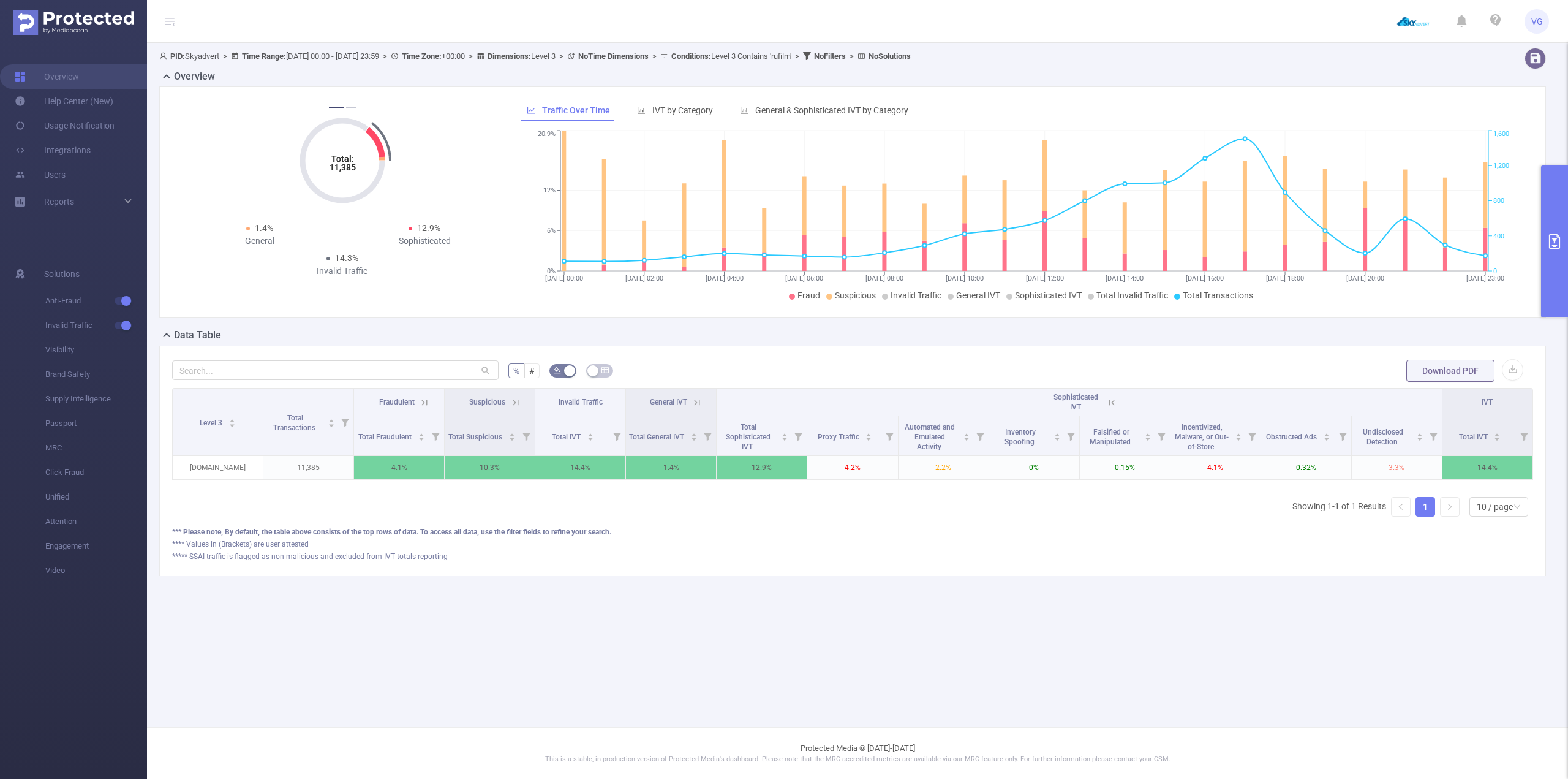
scroll to position [0, 2]
click at [1107, 402] on icon at bounding box center [1110, 402] width 6 height 6
